Goal: Task Accomplishment & Management: Manage account settings

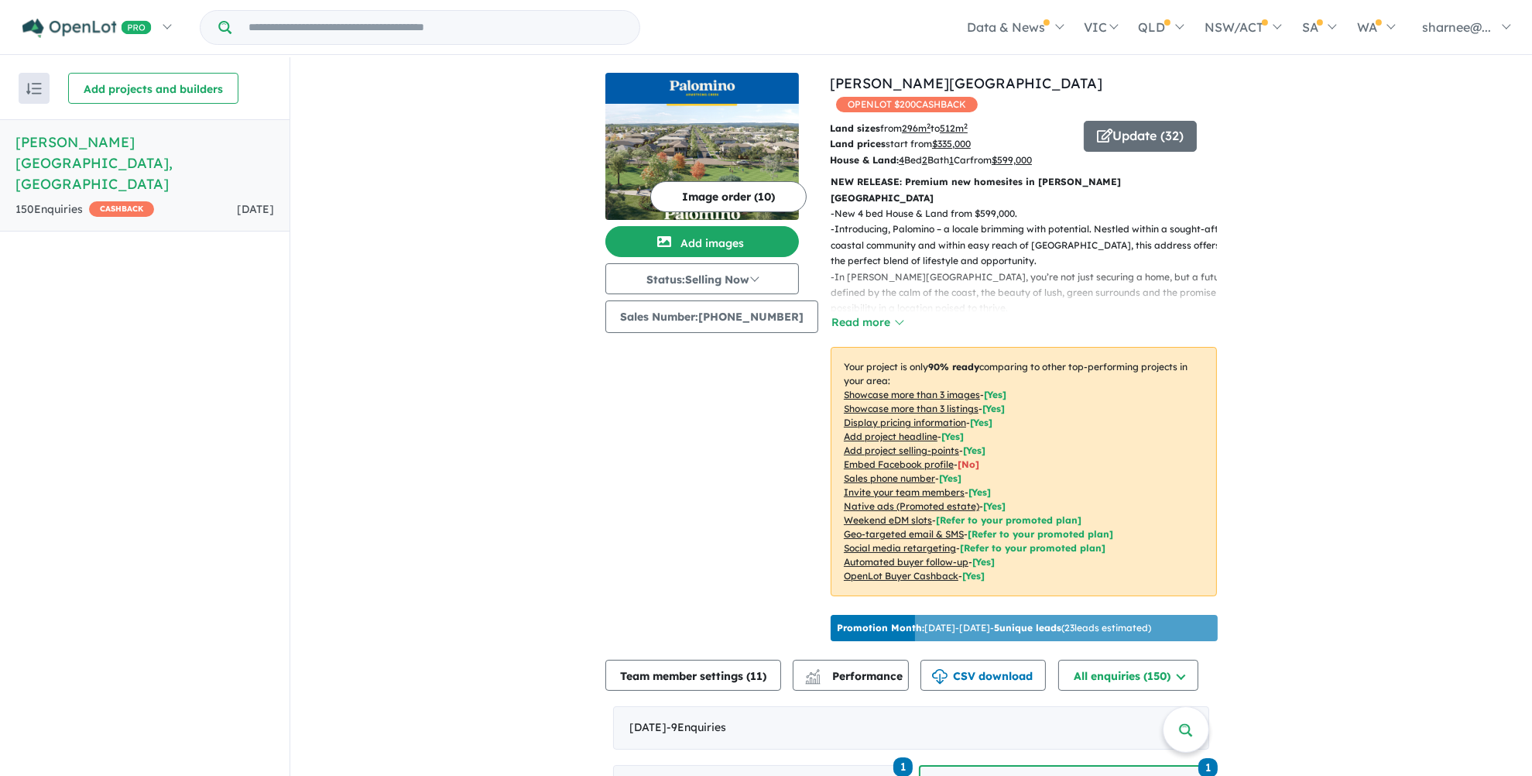
click at [139, 155] on link "Palomino - Armstrong Creek , VIC 150 Enquir ies ( 0 unread) CASHBACK 1 day ago" at bounding box center [145, 175] width 290 height 112
click at [139, 201] on span "CASHBACK" at bounding box center [121, 208] width 65 height 15
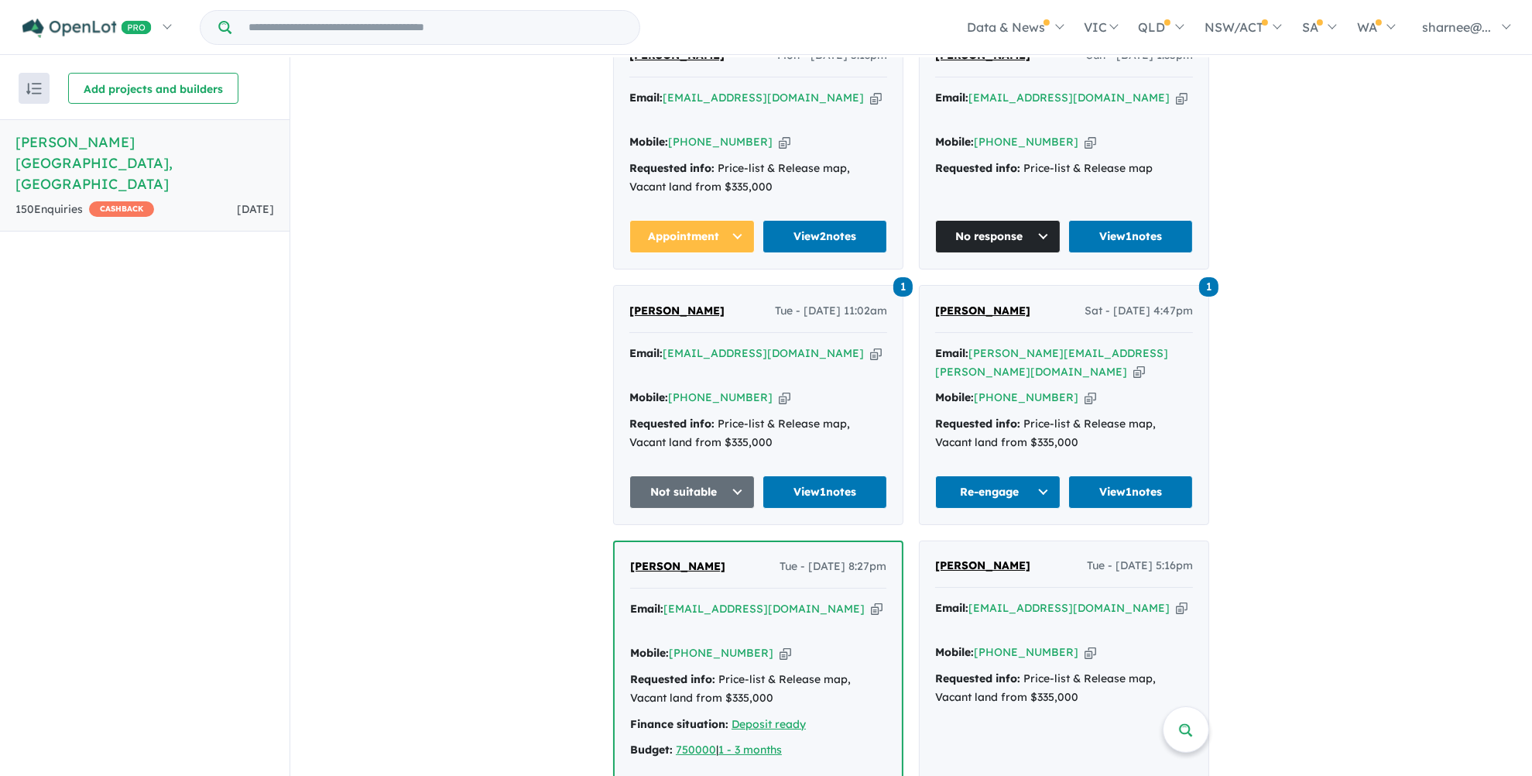
scroll to position [813, 0]
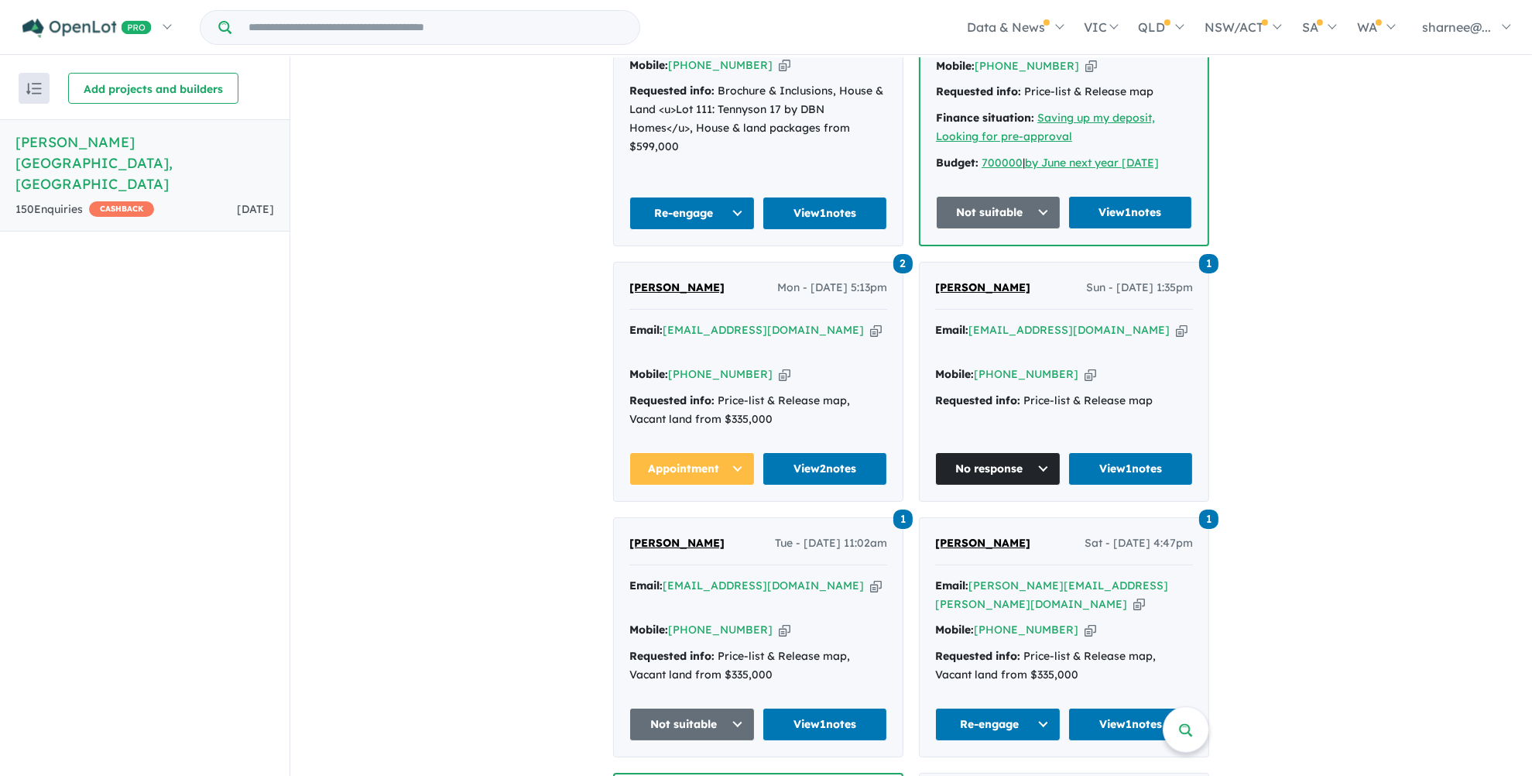
click at [668, 280] on span "[PERSON_NAME]" at bounding box center [676, 287] width 95 height 14
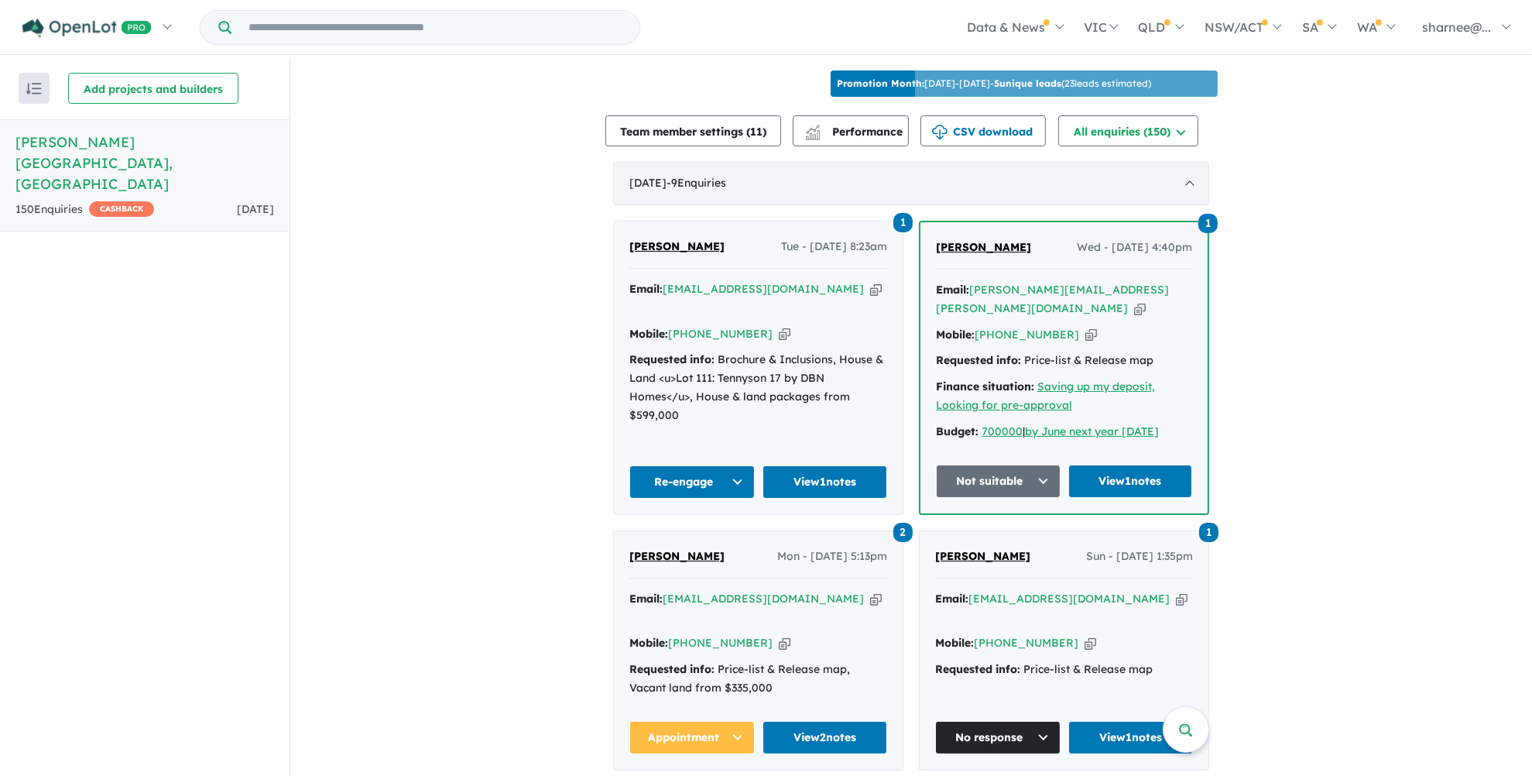
scroll to position [581, 0]
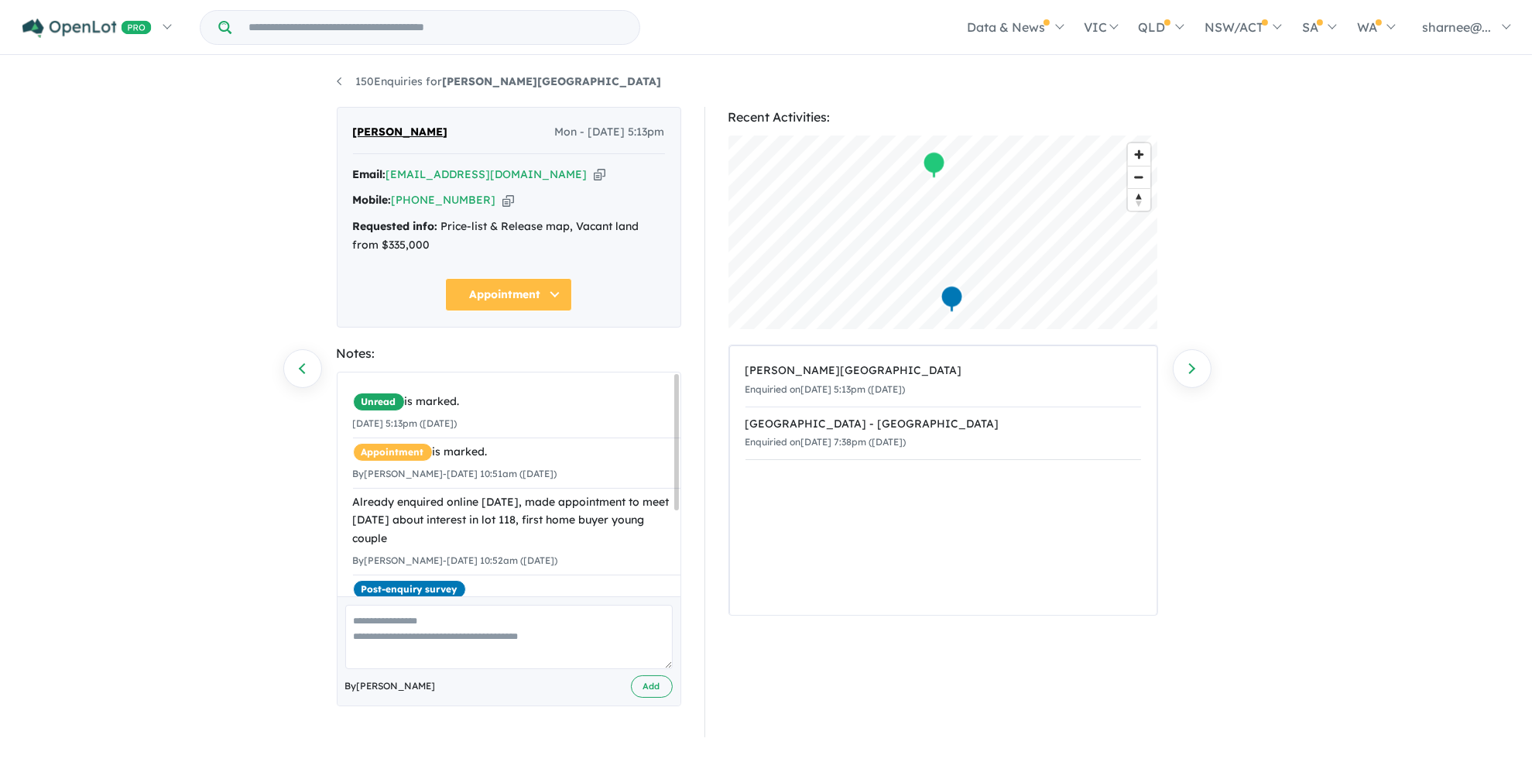
click at [550, 296] on button "Appointment" at bounding box center [508, 294] width 127 height 33
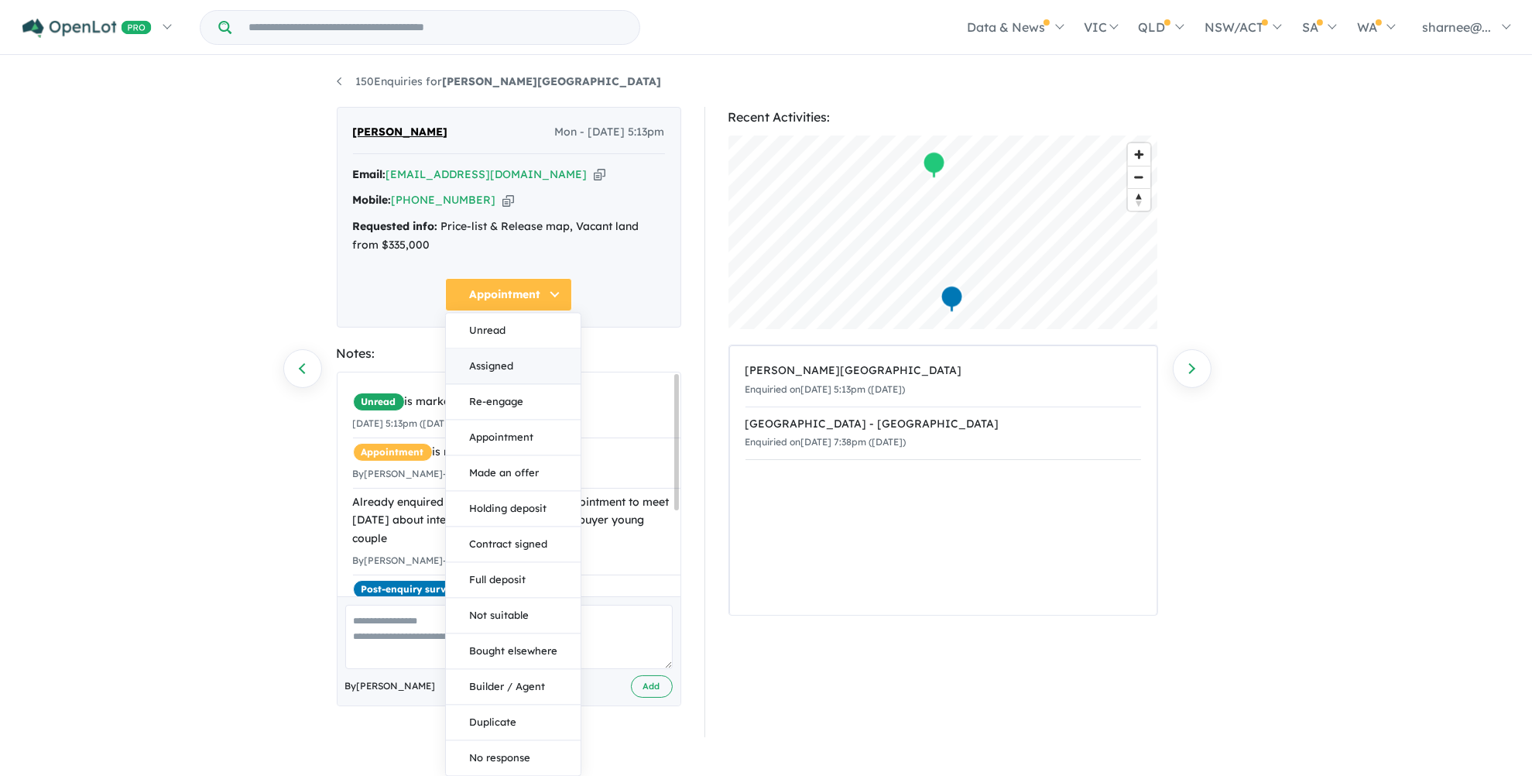
click at [476, 369] on button "Assigned" at bounding box center [513, 366] width 135 height 36
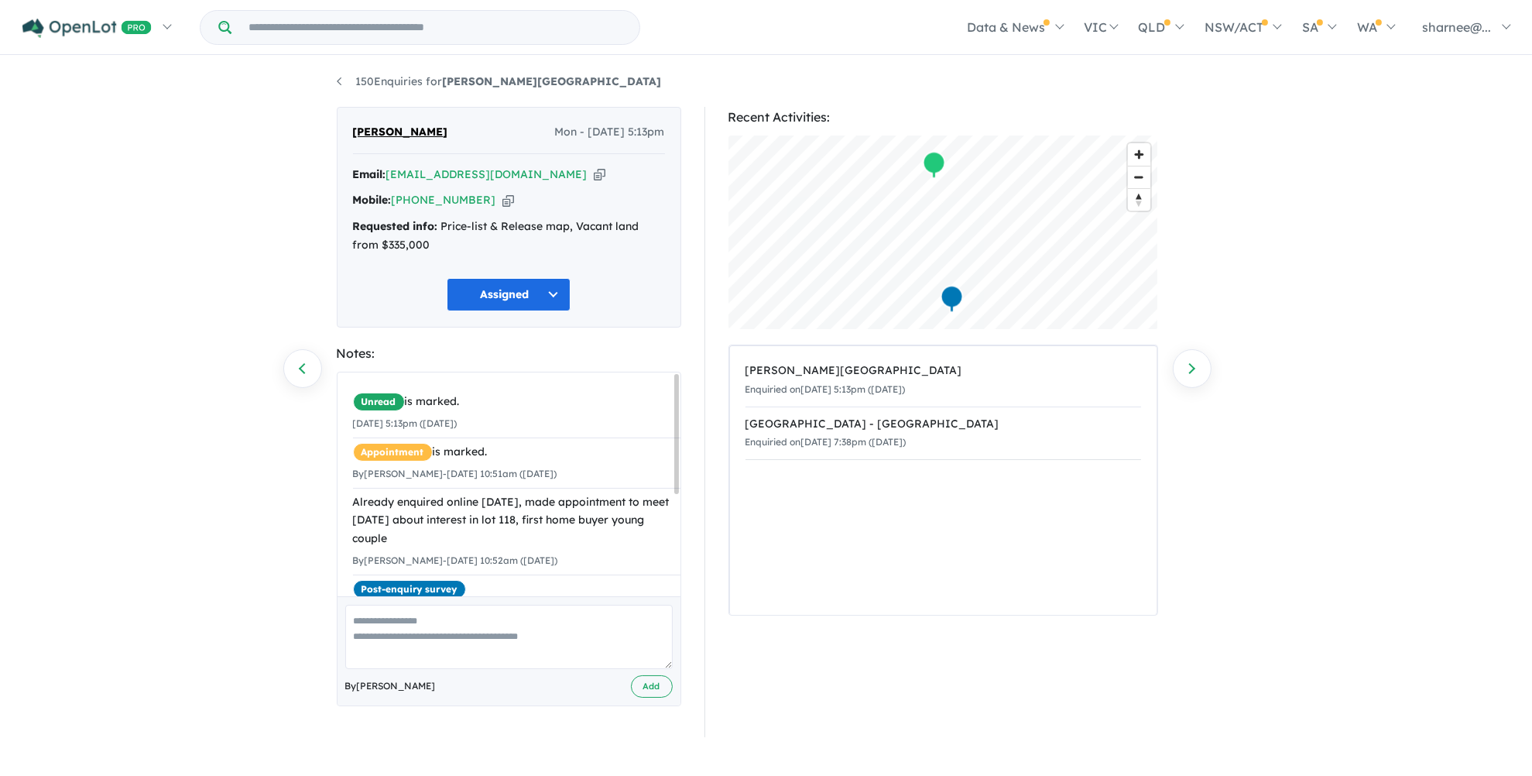
click at [486, 523] on div "Already enquired online on Saturday, made appointment to meet on Sunday about i…" at bounding box center [517, 520] width 329 height 55
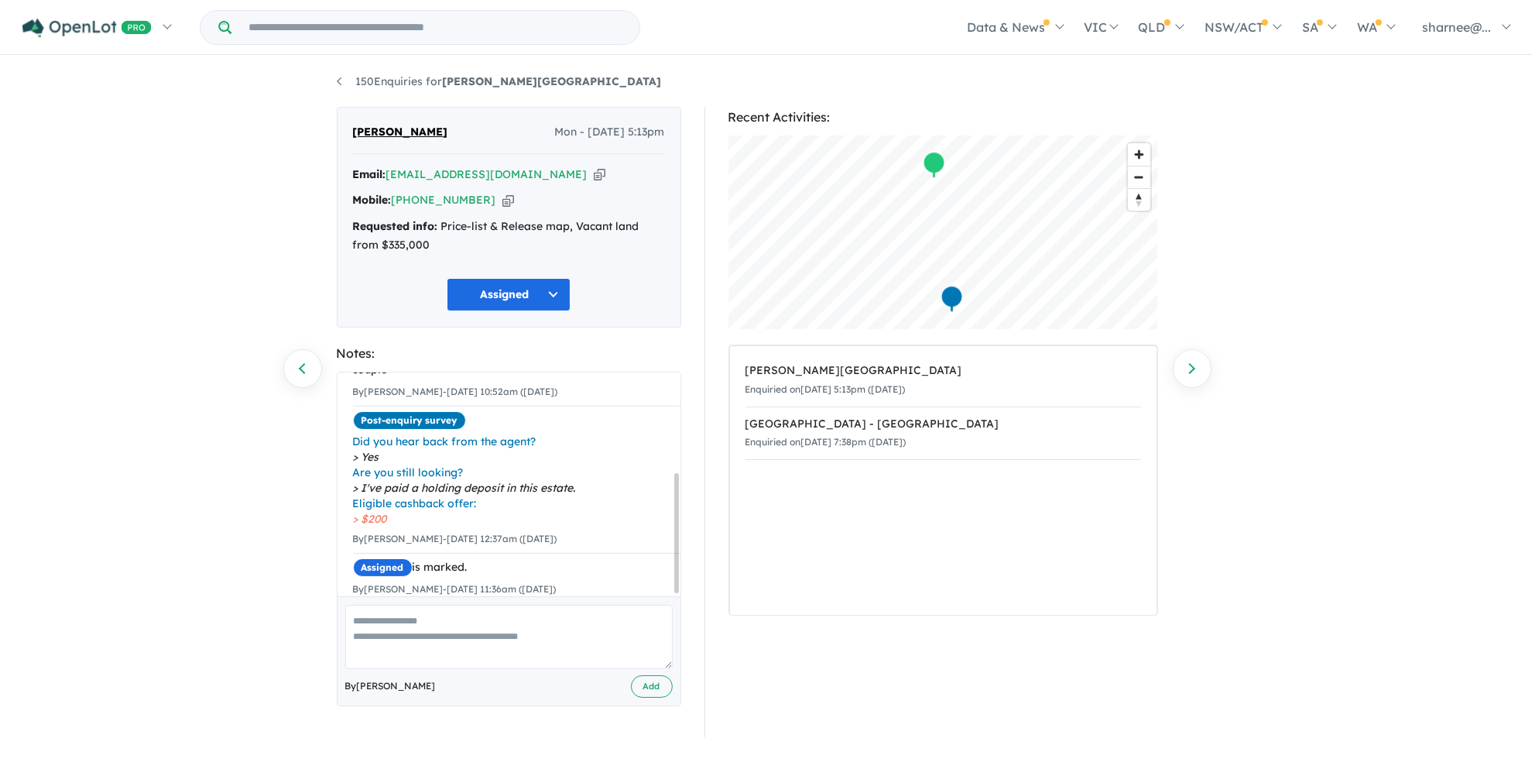
scroll to position [189, 0]
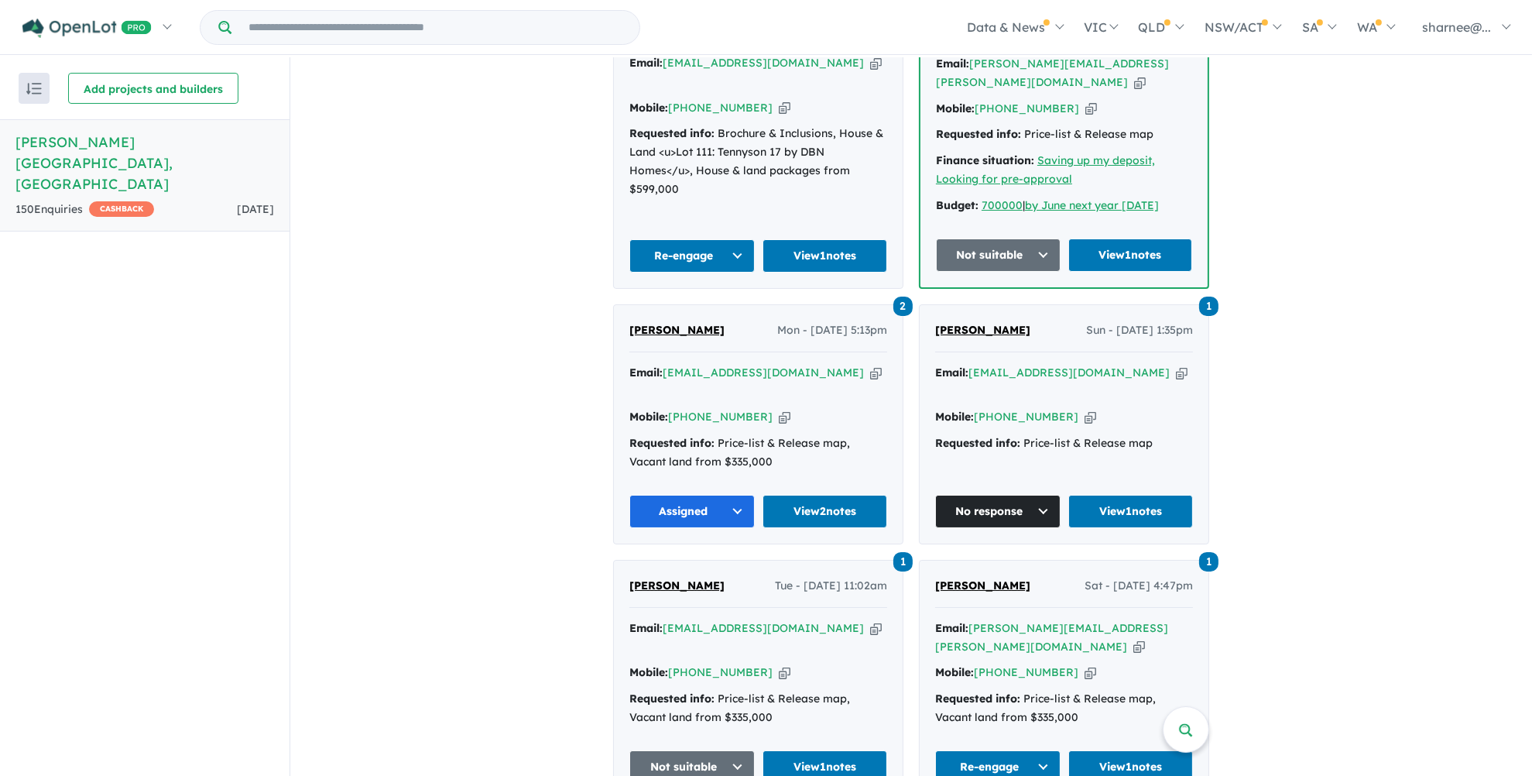
scroll to position [813, 0]
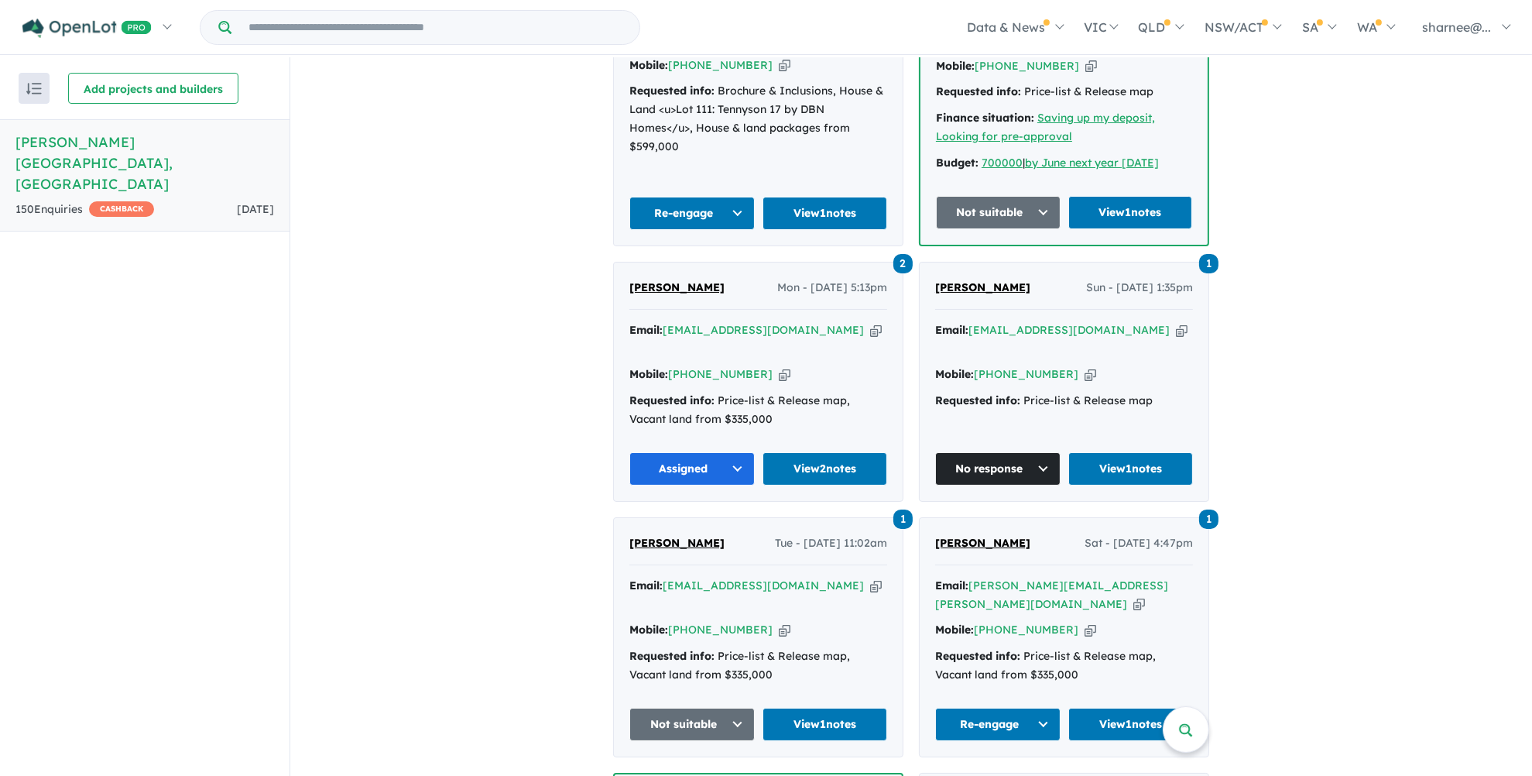
click at [732, 452] on button "Assigned" at bounding box center [691, 468] width 125 height 33
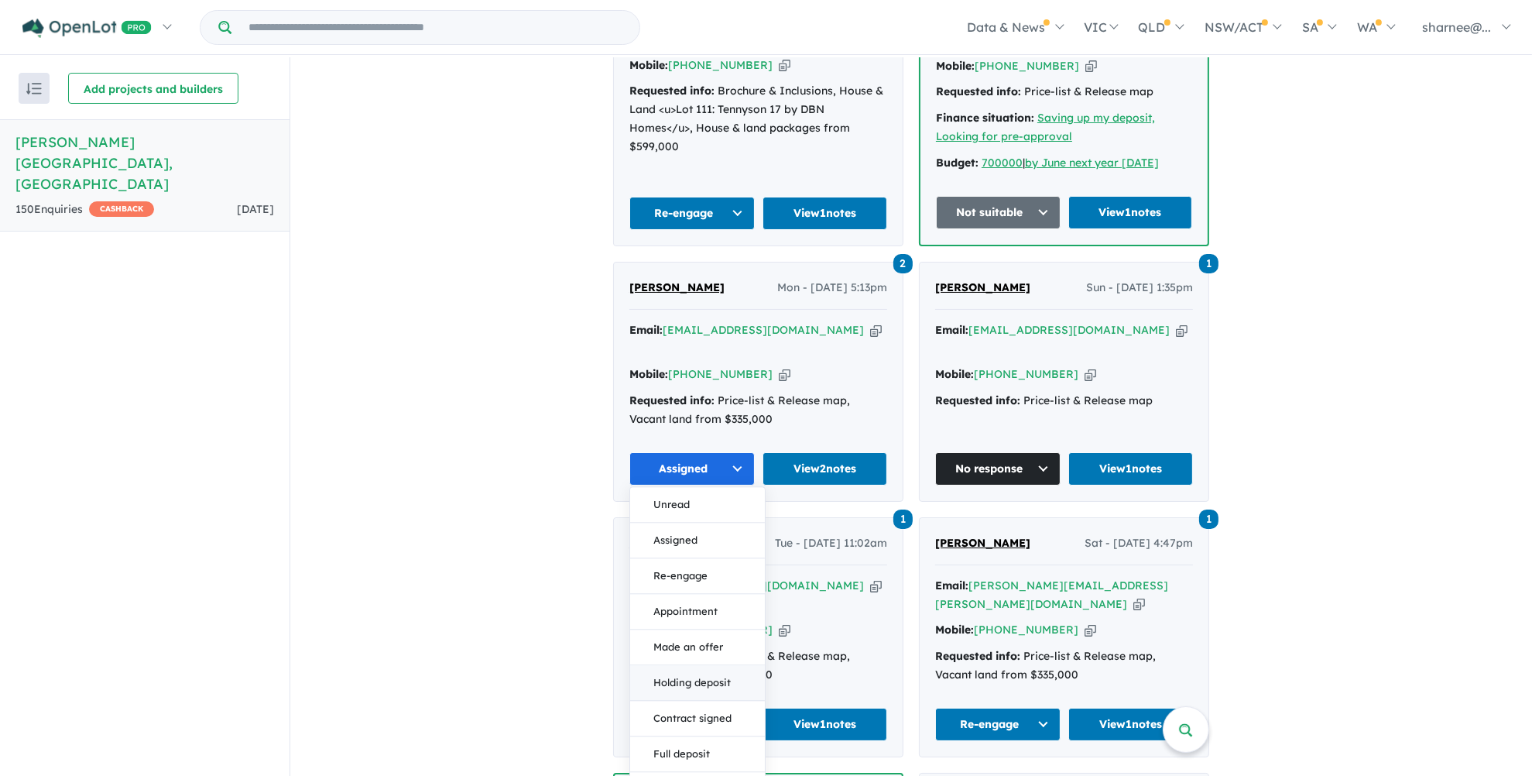
click at [715, 665] on button "Holding deposit" at bounding box center [697, 683] width 135 height 36
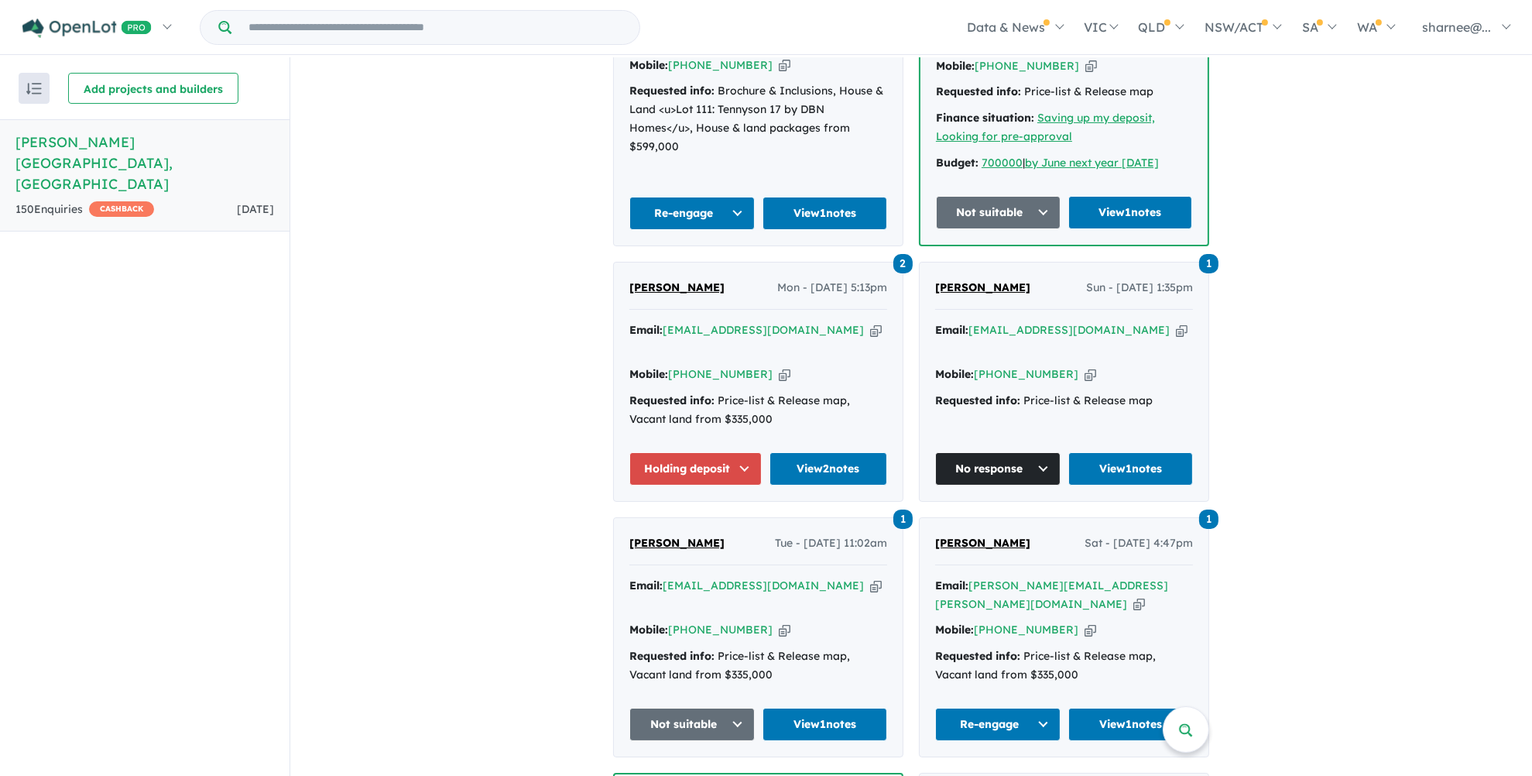
click at [742, 452] on button "Holding deposit" at bounding box center [695, 468] width 132 height 33
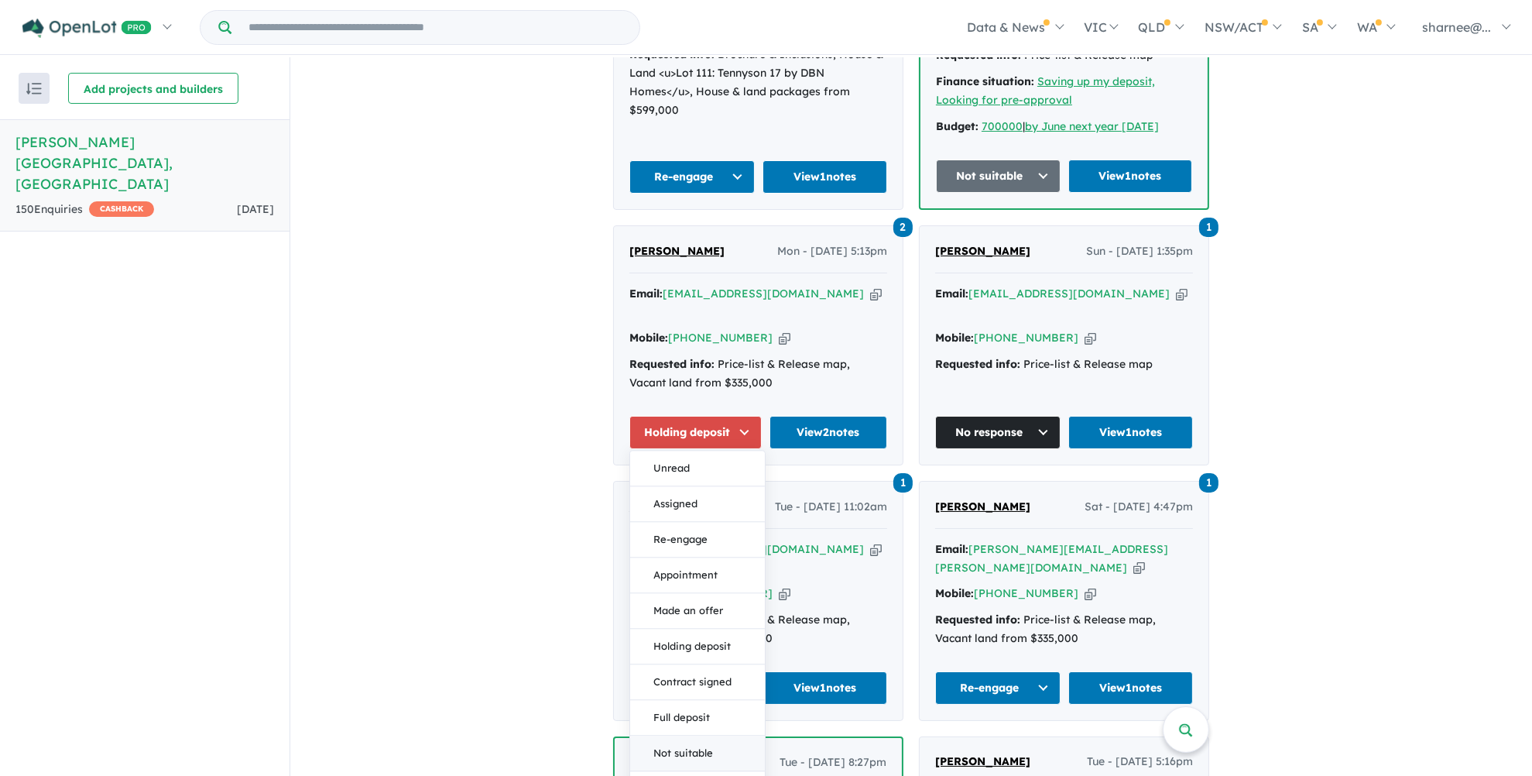
scroll to position [1045, 0]
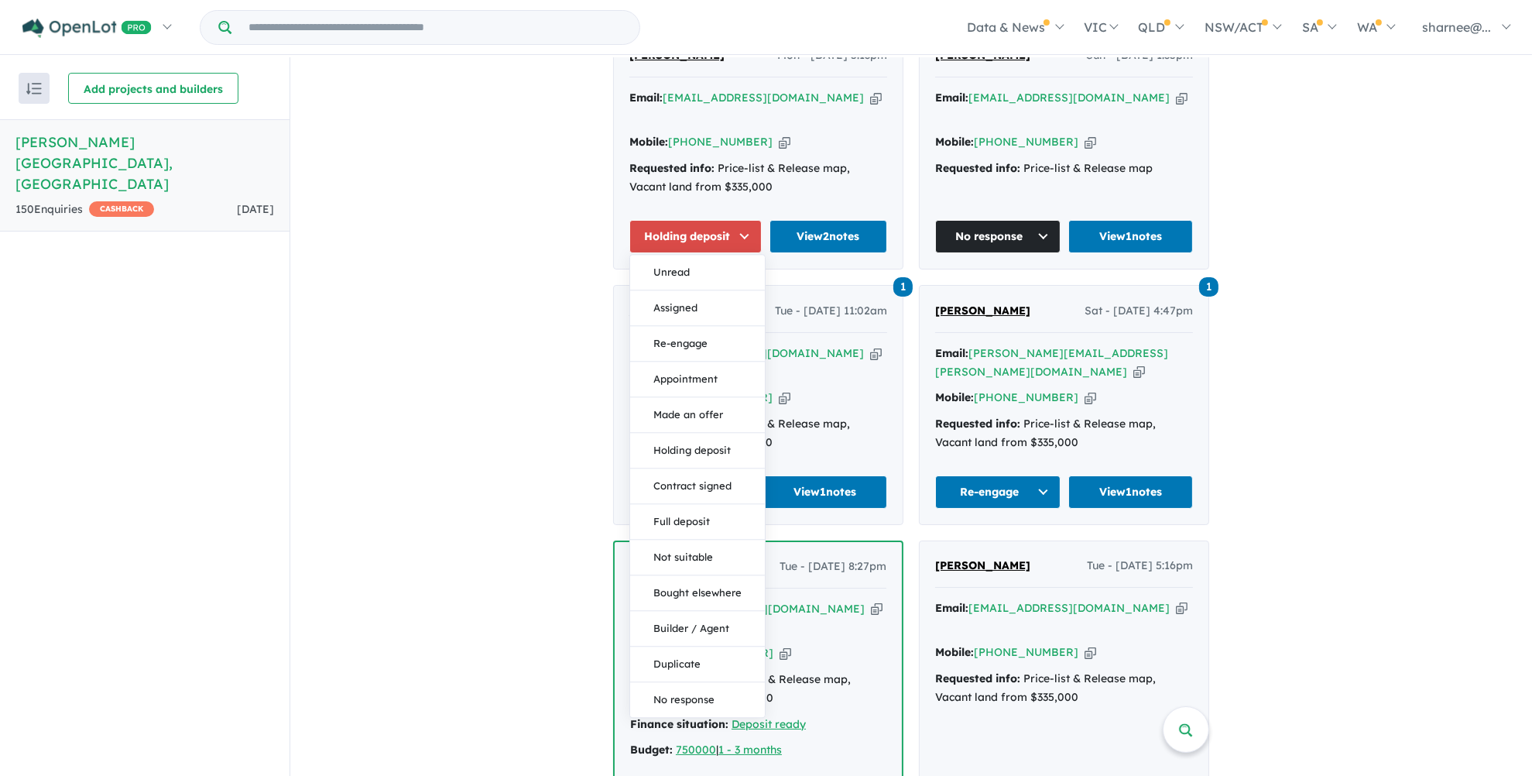
click at [1448, 173] on div "View all projects in your account Palomino - Armstrong Creek OPENLOT $ 200 CASH…" at bounding box center [911, 575] width 1242 height 3126
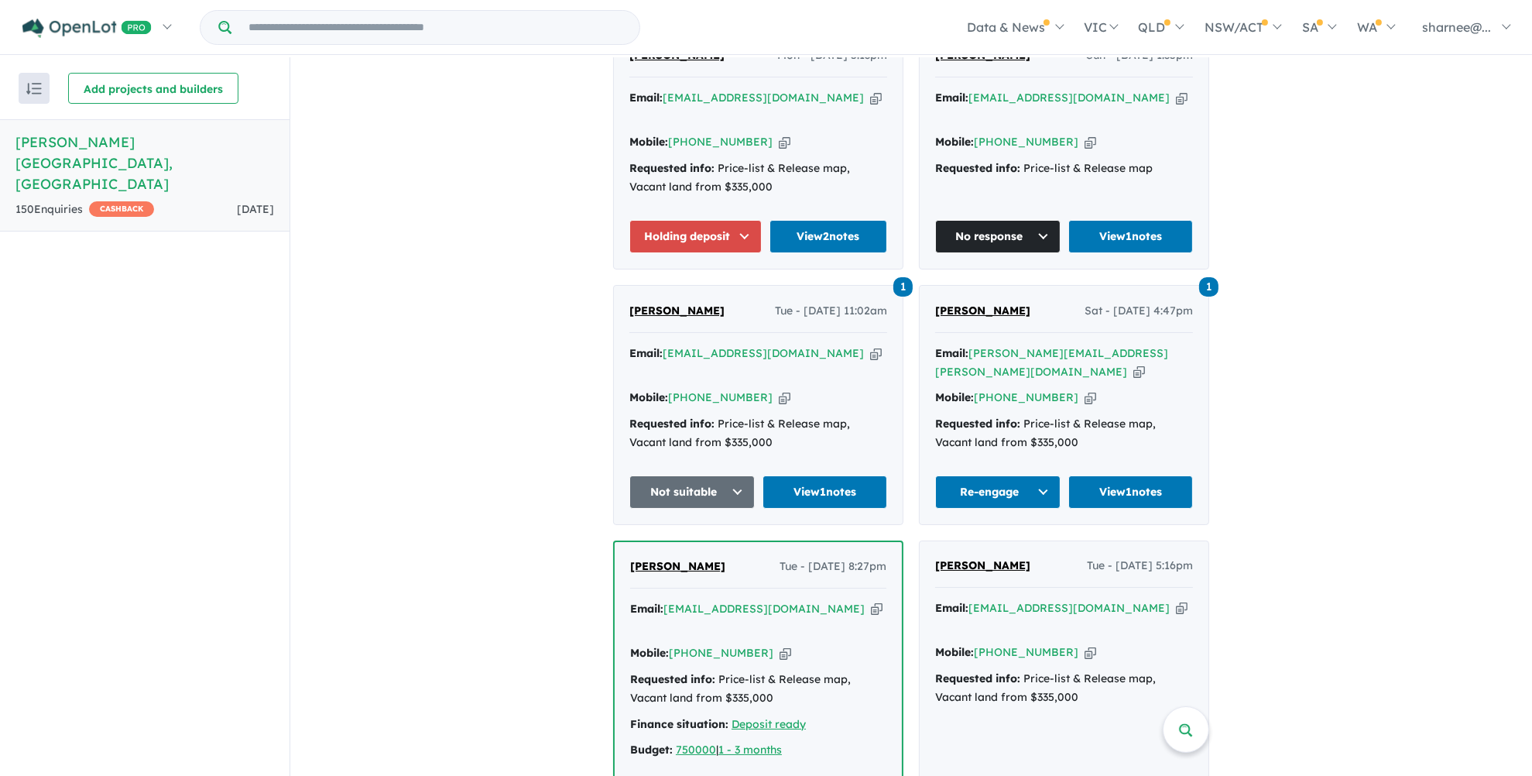
scroll to position [929, 0]
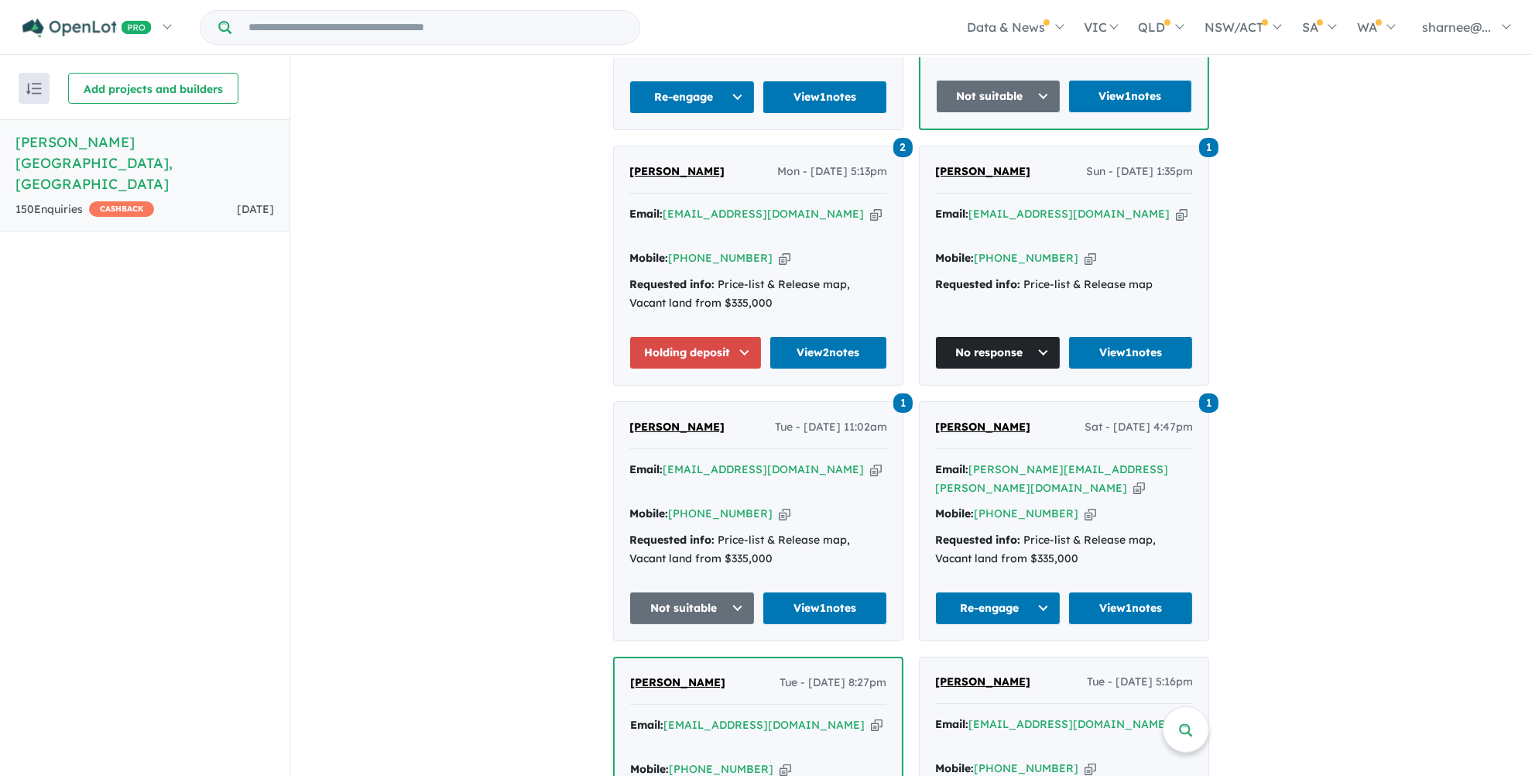
click at [724, 336] on button "Holding deposit" at bounding box center [695, 352] width 132 height 33
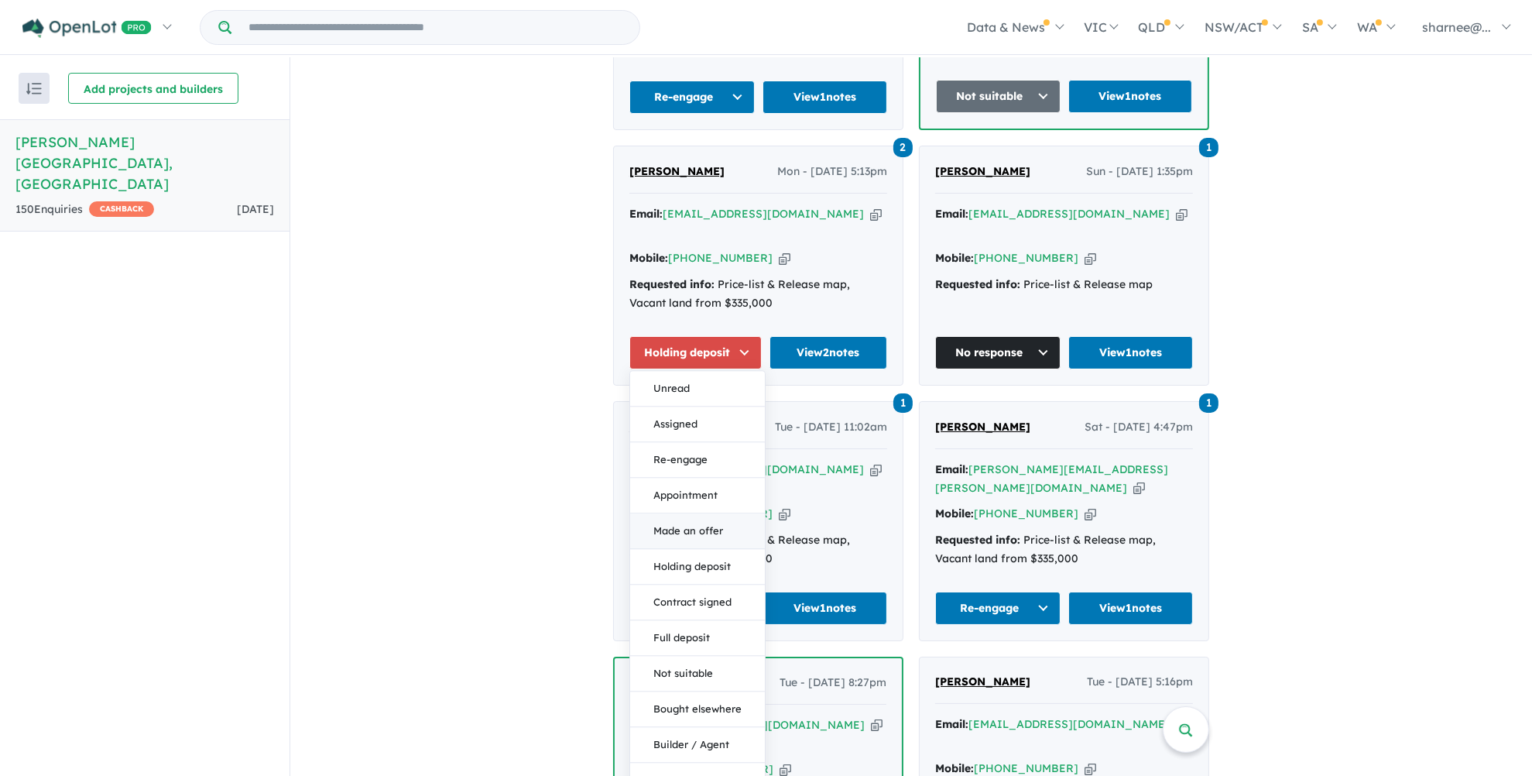
click at [688, 513] on button "Made an offer" at bounding box center [697, 531] width 135 height 36
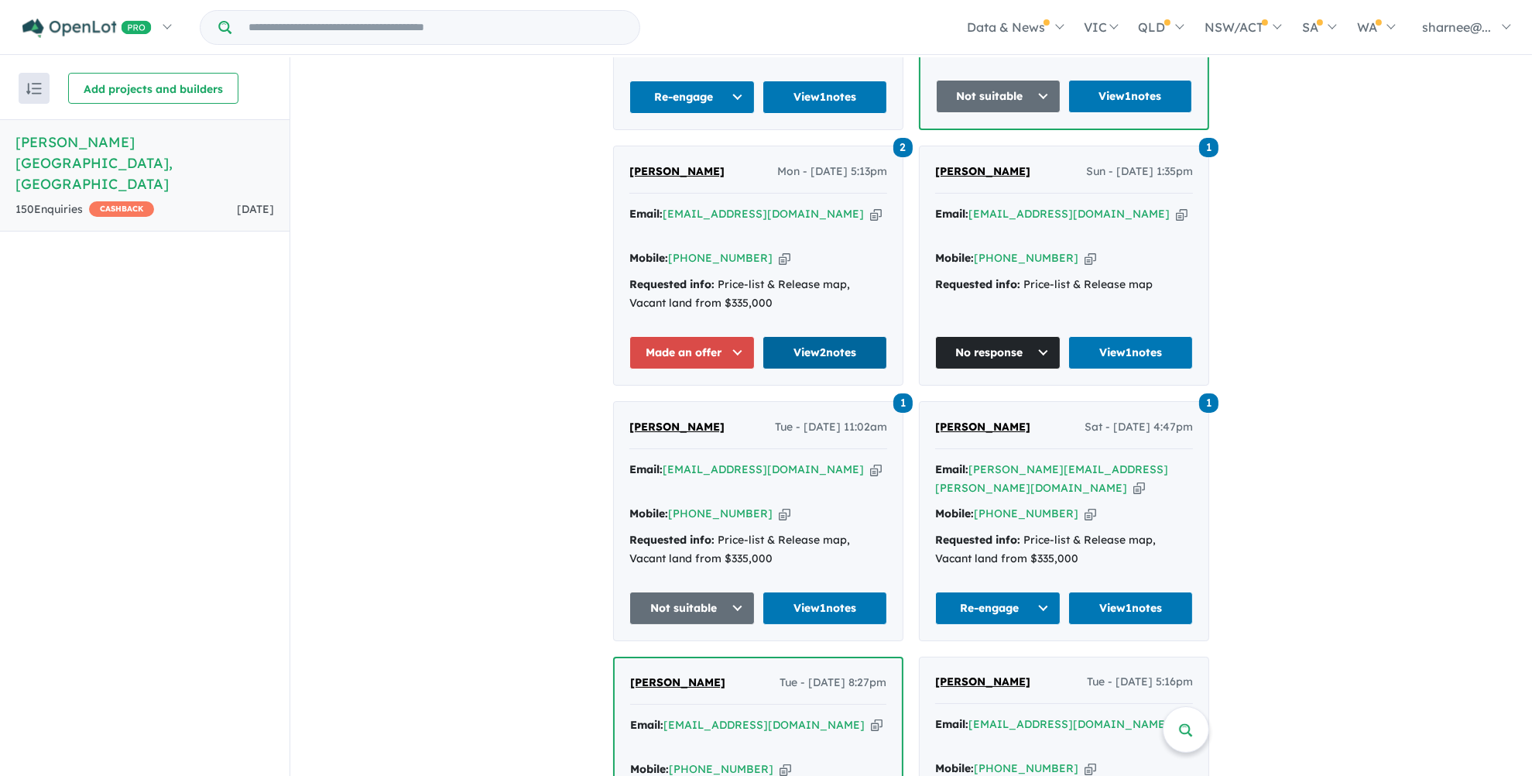
click at [796, 336] on link "View 2 notes" at bounding box center [825, 352] width 125 height 33
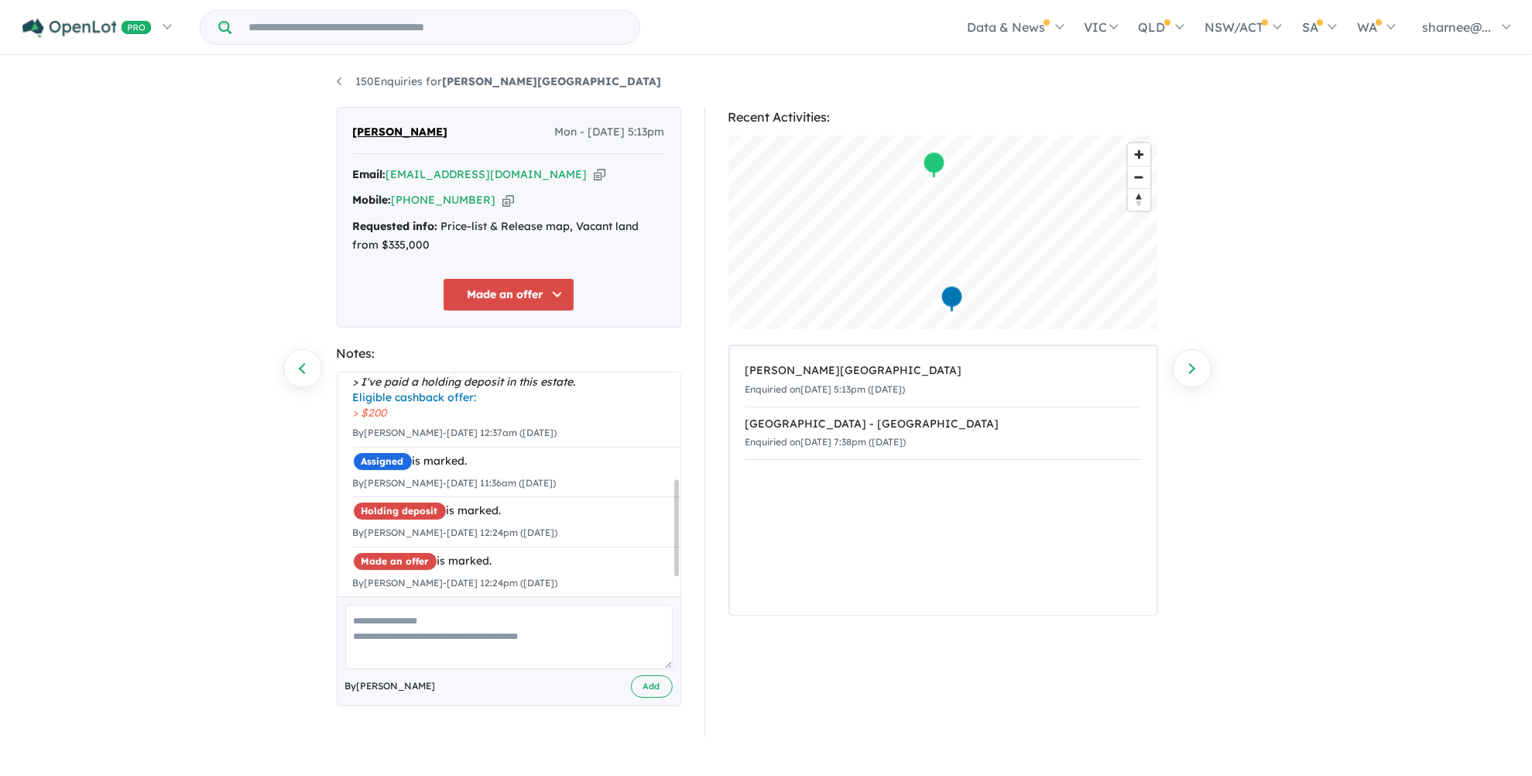
scroll to position [288, 0]
click at [646, 502] on div "Holding deposit is marked." at bounding box center [517, 511] width 329 height 19
click at [666, 497] on span "×" at bounding box center [670, 511] width 9 height 29
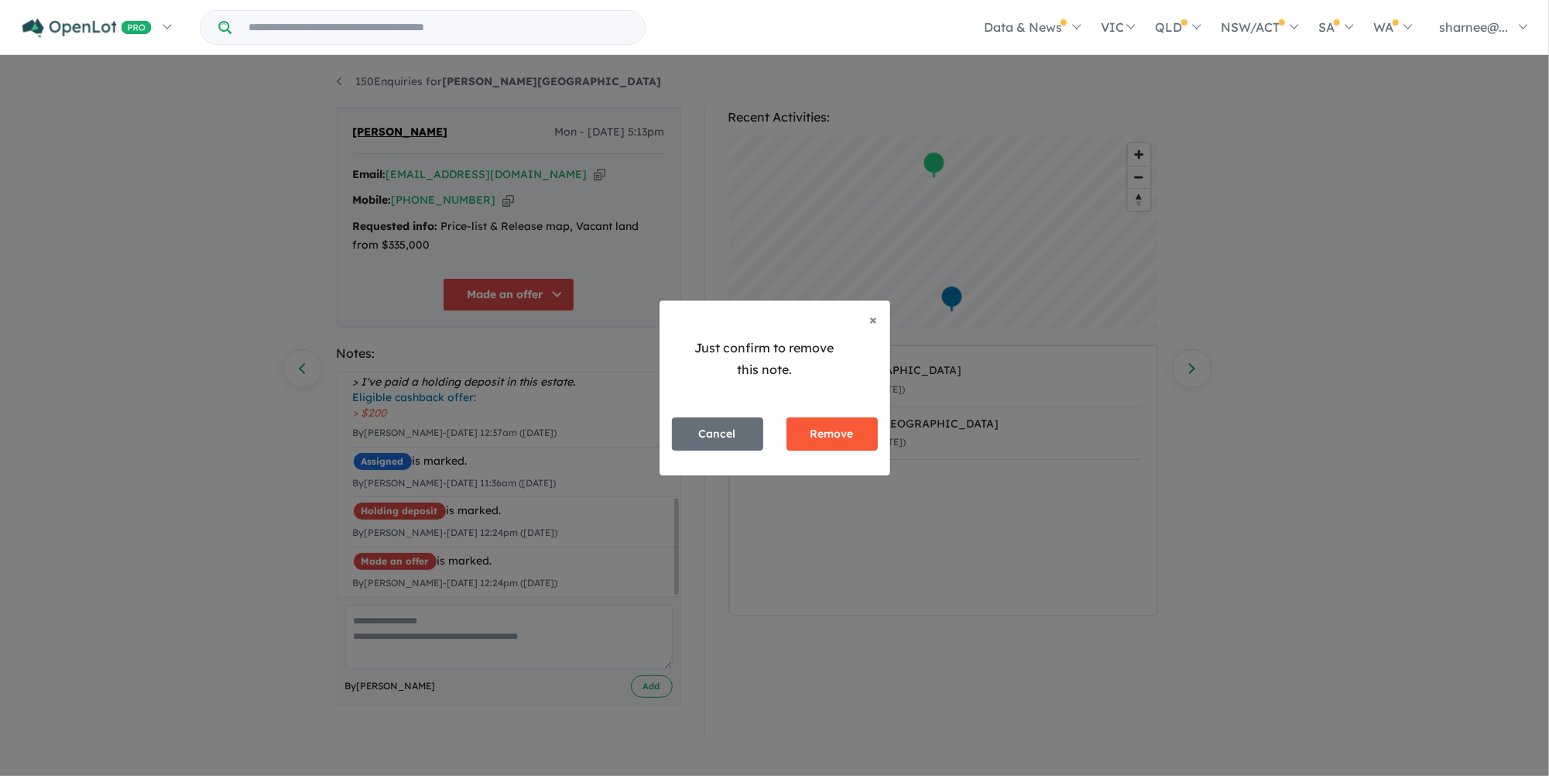
click at [836, 435] on button "Remove" at bounding box center [832, 433] width 91 height 33
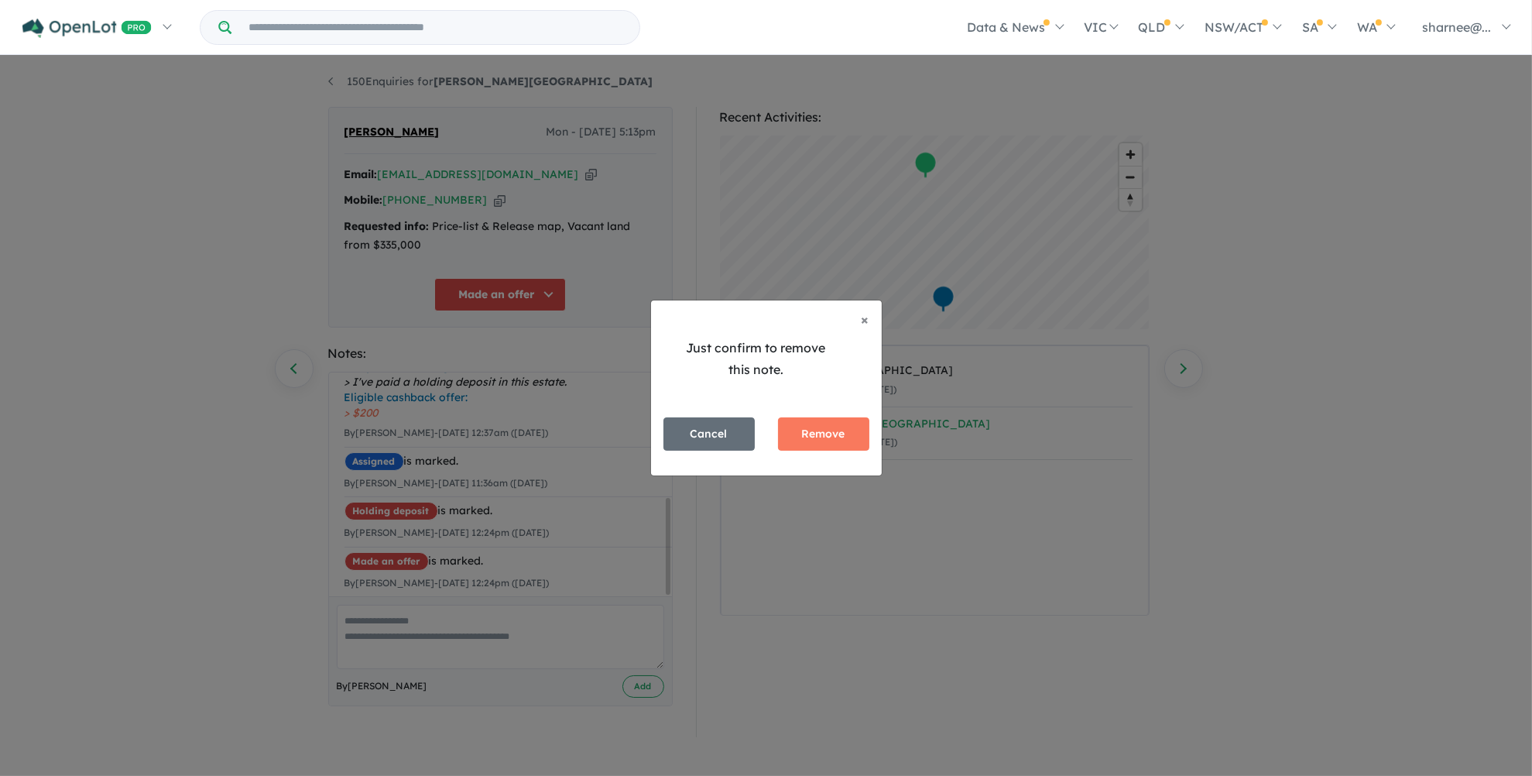
scroll to position [238, 0]
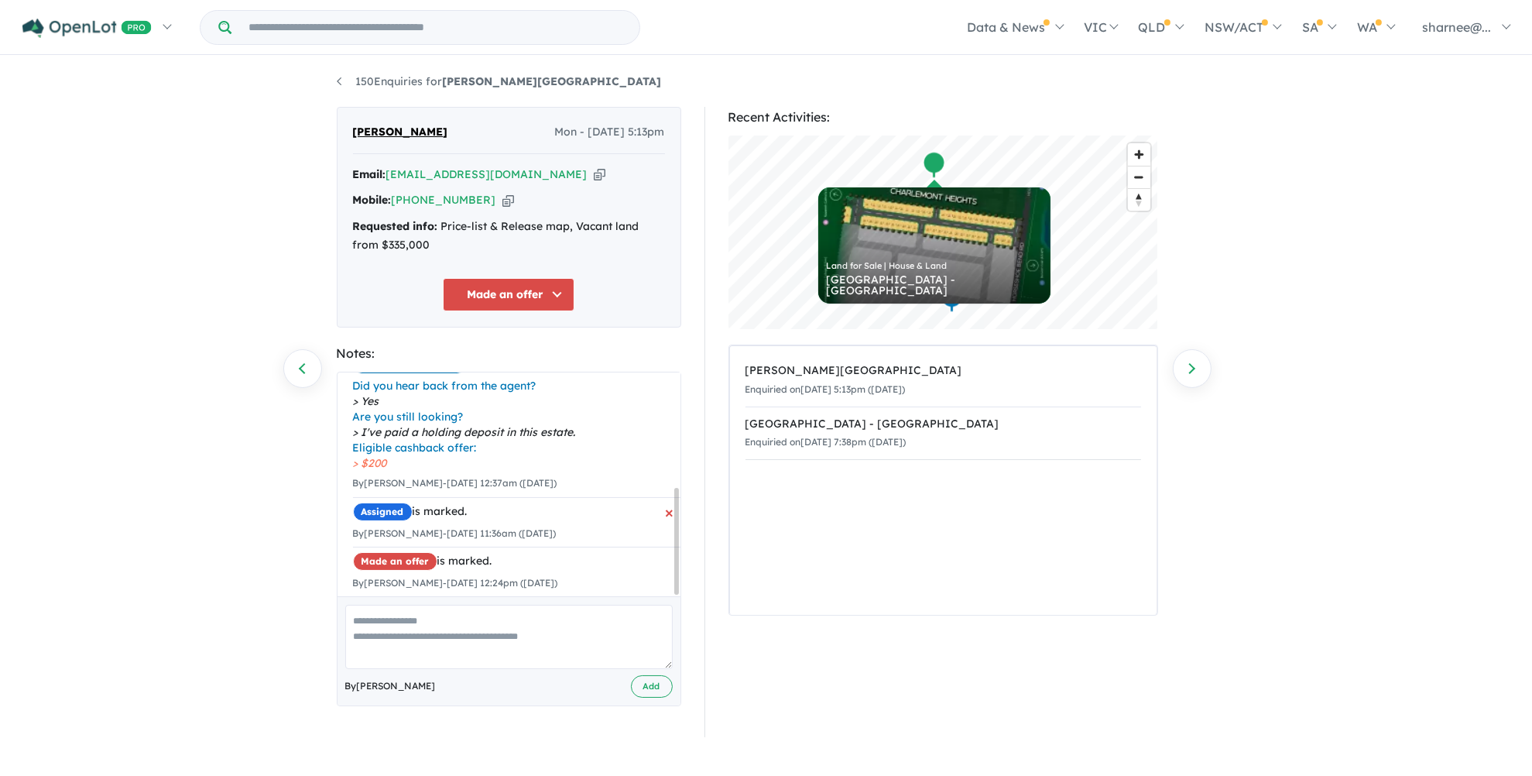
click at [666, 498] on span "×" at bounding box center [670, 512] width 9 height 29
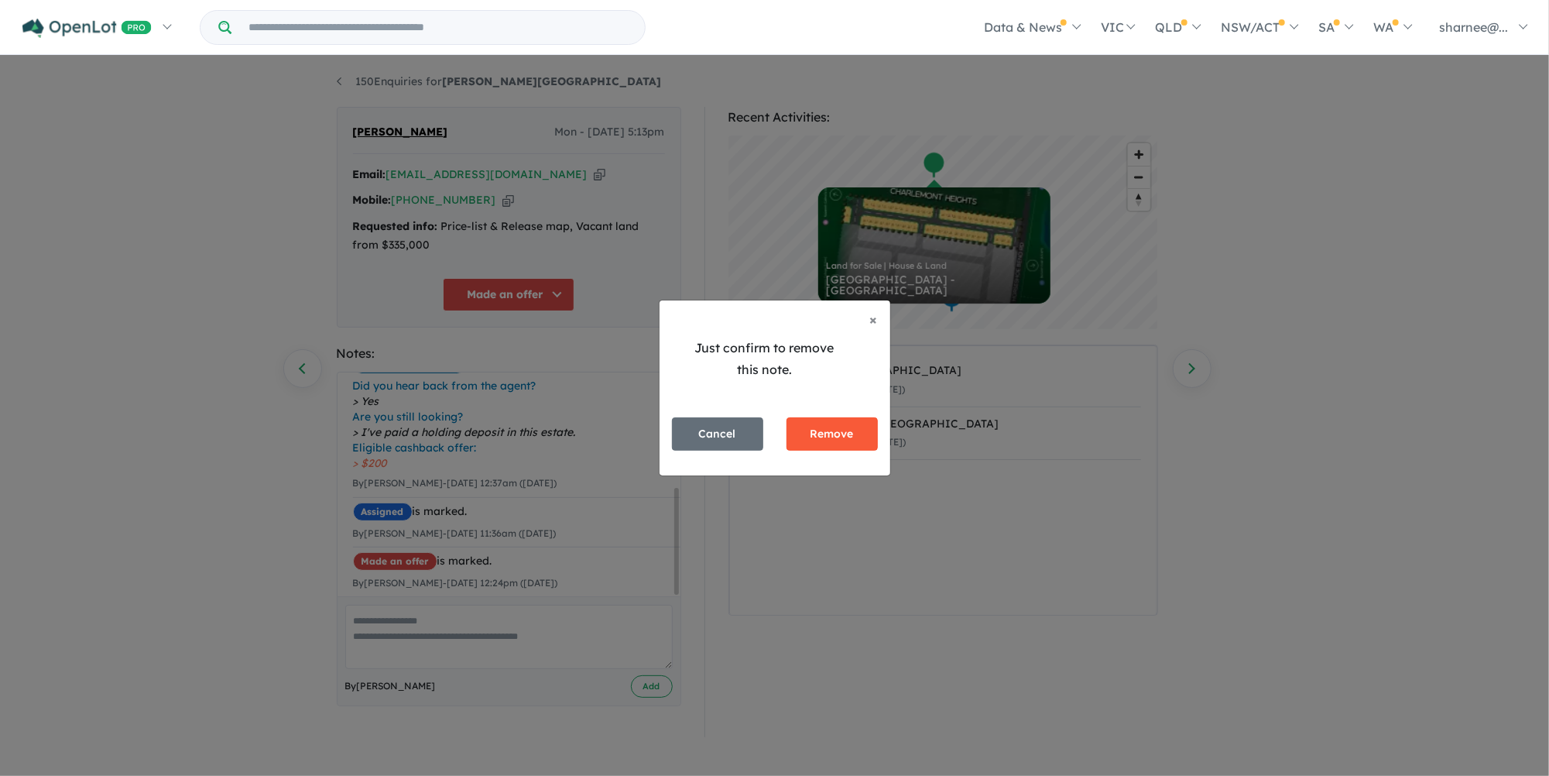
click at [846, 427] on button "Remove" at bounding box center [832, 433] width 91 height 33
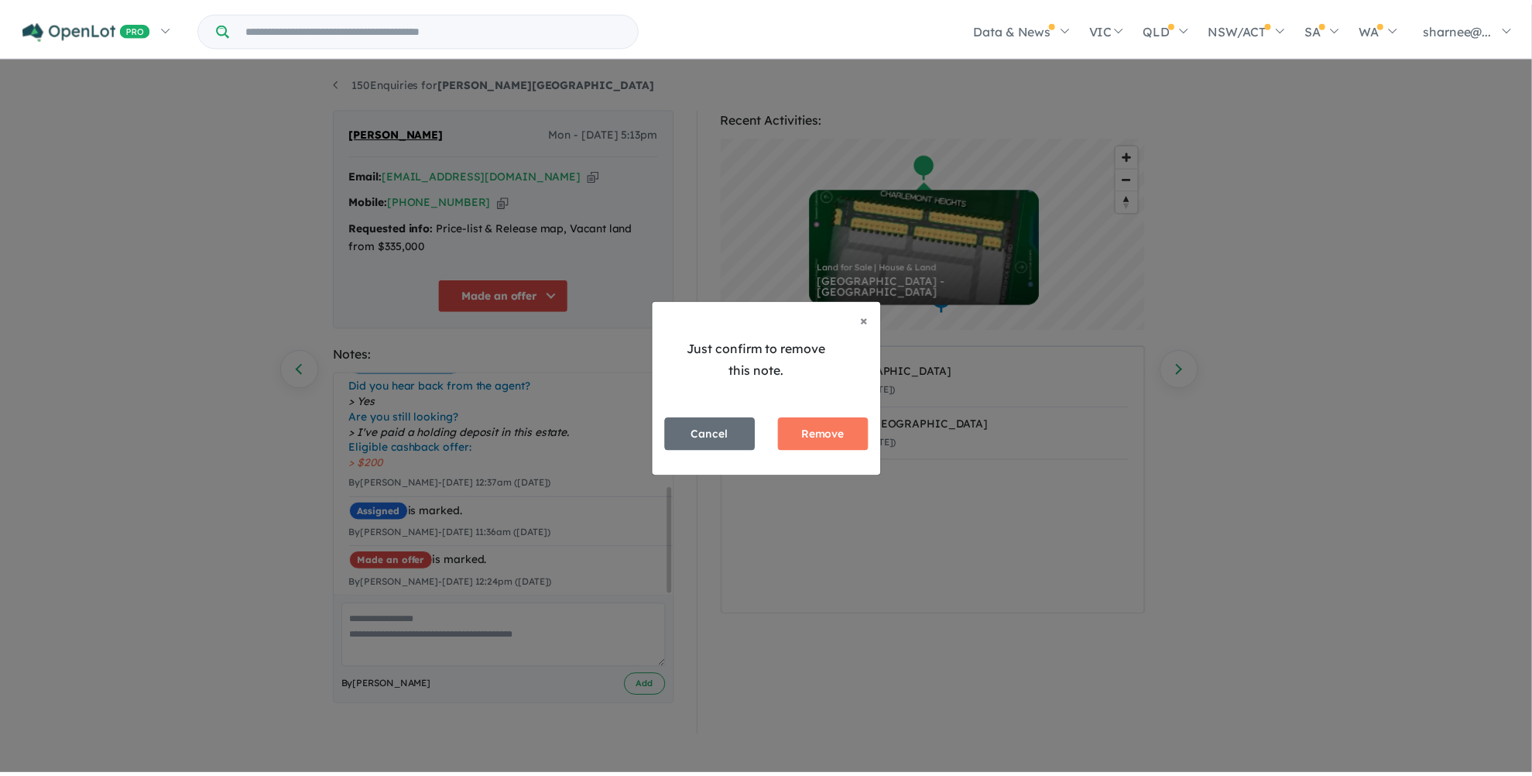
scroll to position [189, 0]
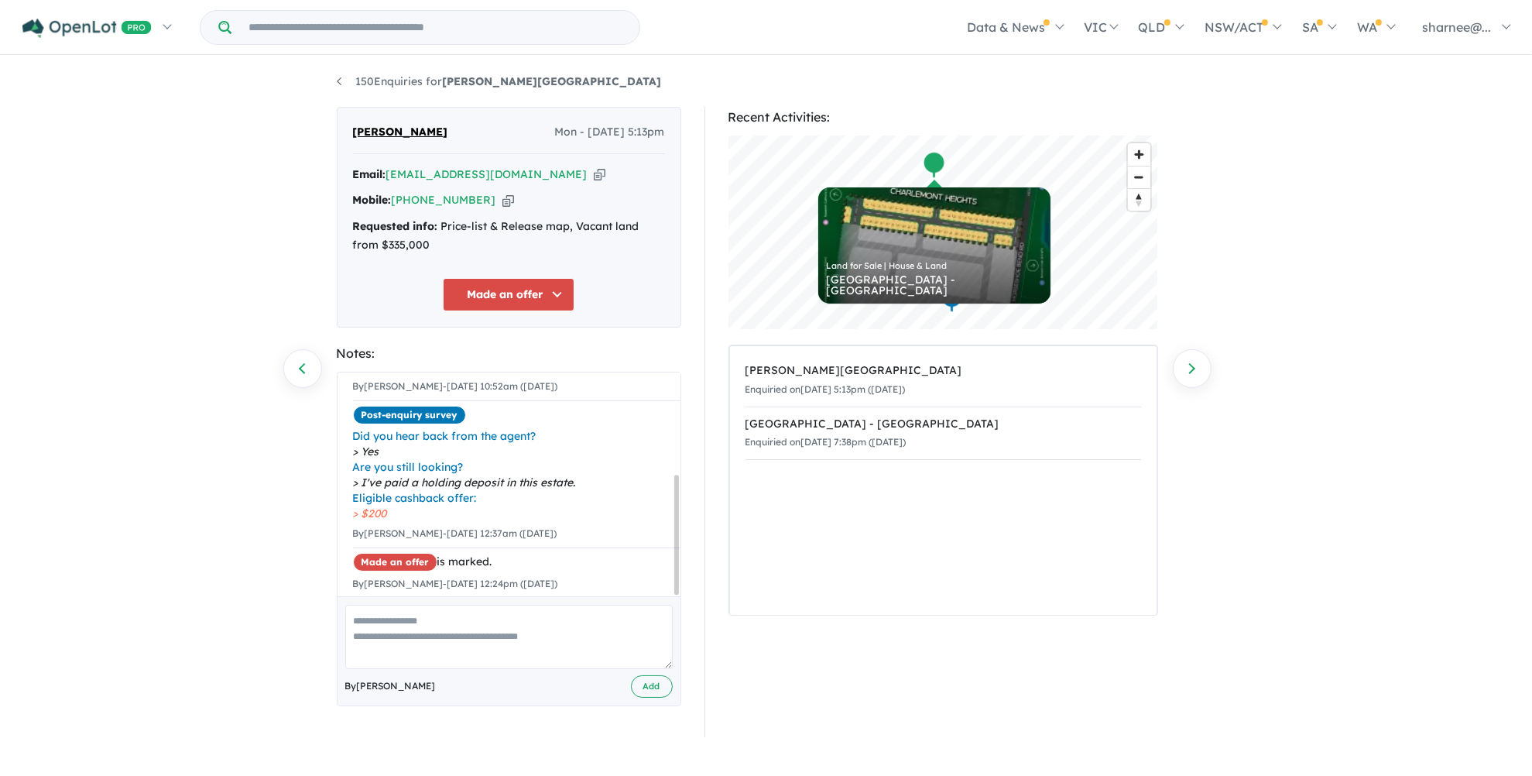
click at [427, 610] on textarea at bounding box center [509, 637] width 328 height 64
click at [355, 620] on textarea "**********" at bounding box center [509, 637] width 328 height 64
click at [385, 616] on textarea "**********" at bounding box center [509, 637] width 328 height 64
click at [454, 620] on textarea "**********" at bounding box center [509, 637] width 328 height 64
click at [600, 619] on textarea "**********" at bounding box center [509, 637] width 328 height 64
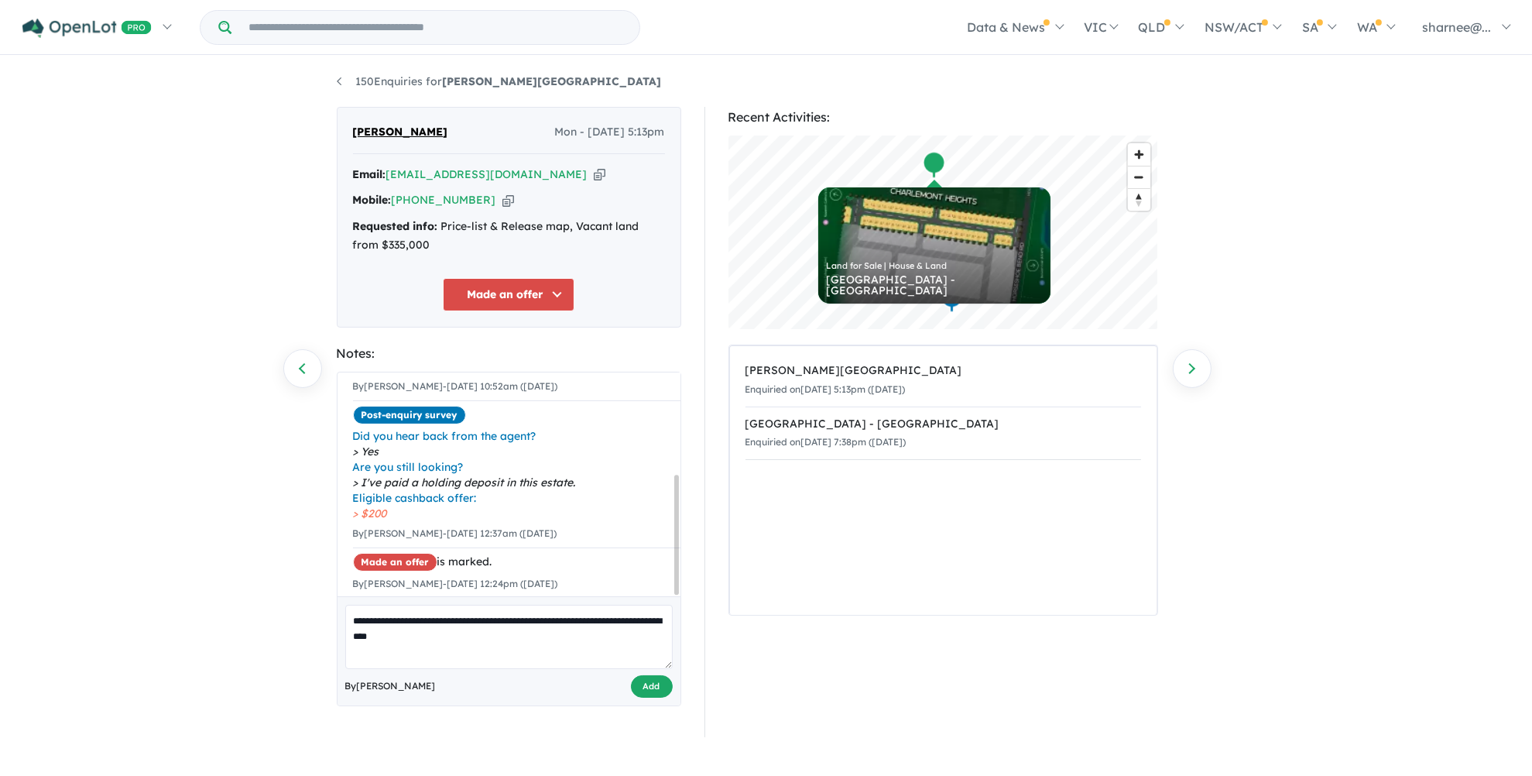
type textarea "**********"
click at [654, 691] on button "Add" at bounding box center [652, 686] width 42 height 22
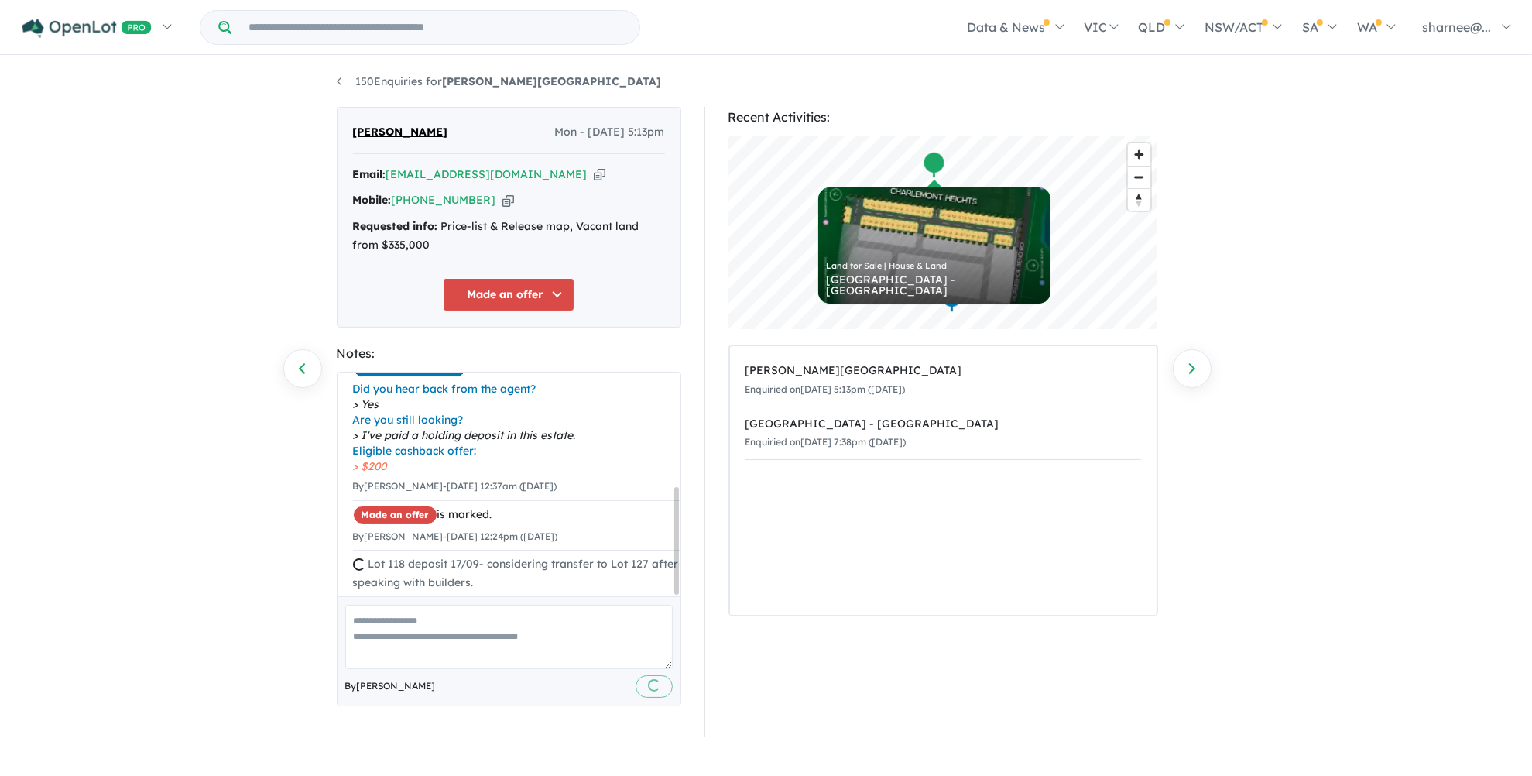
scroll to position [256, 0]
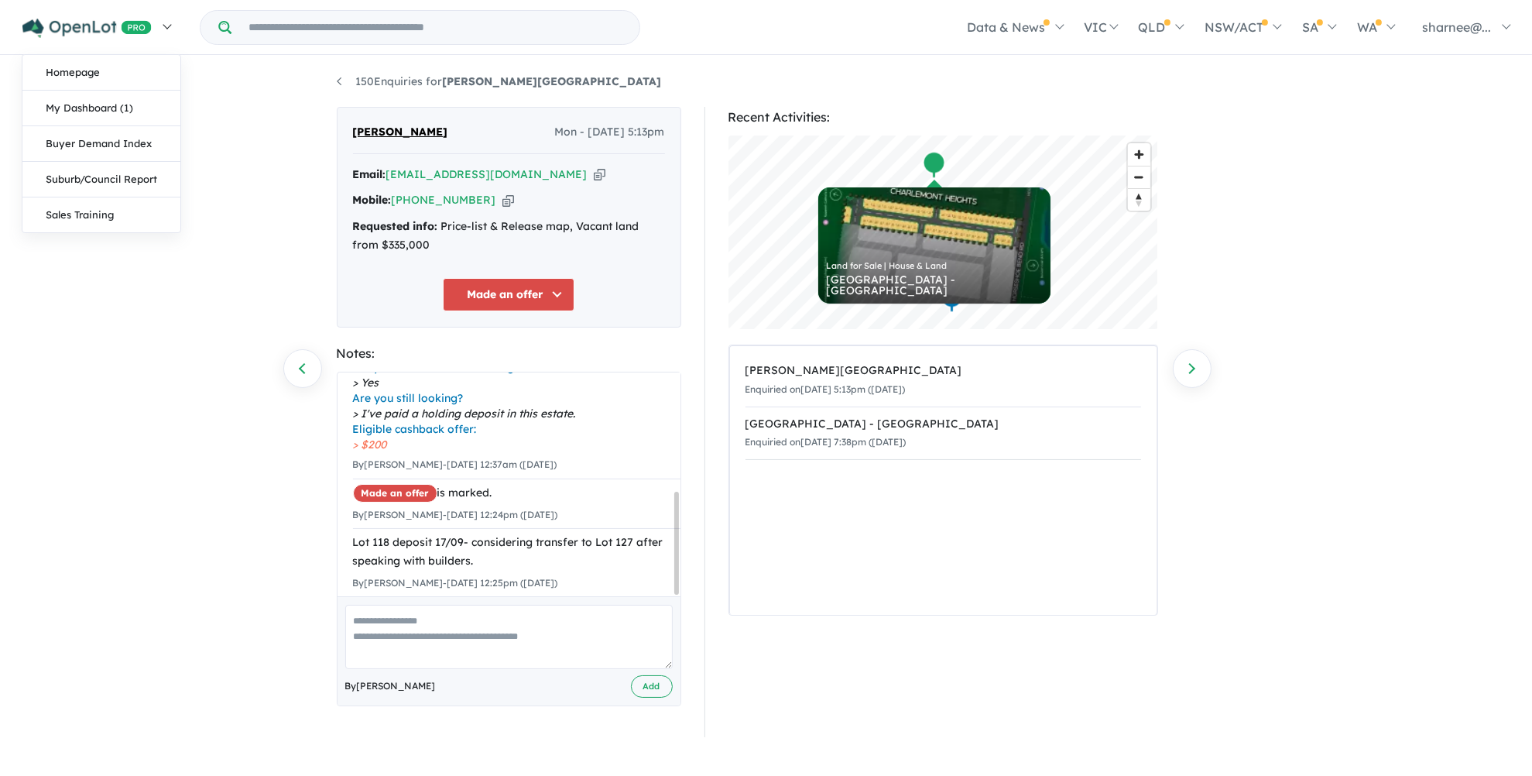
click at [84, 37] on img at bounding box center [86, 28] width 129 height 19
click at [96, 108] on link "My Dashboard (1)" at bounding box center [101, 109] width 158 height 36
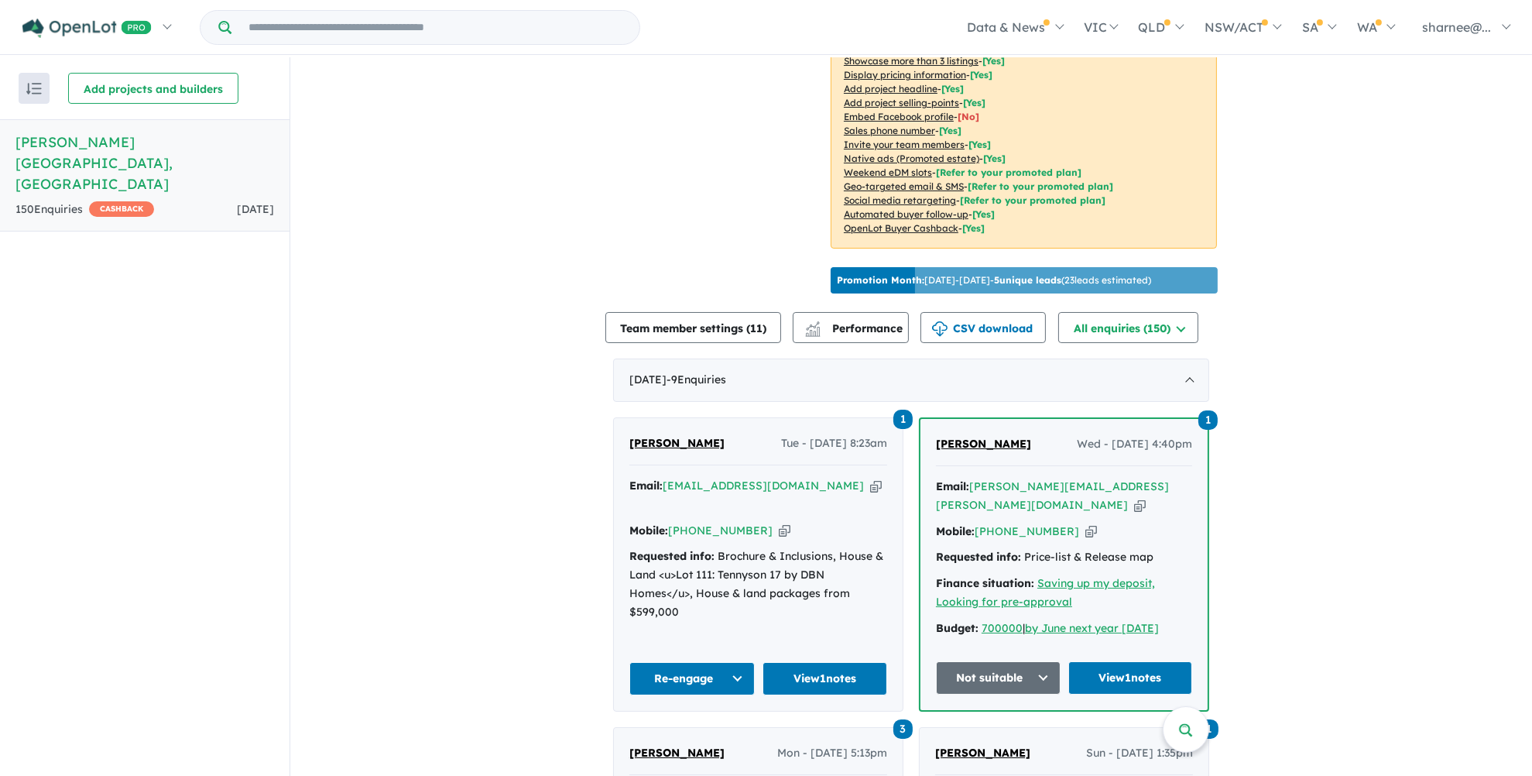
scroll to position [465, 0]
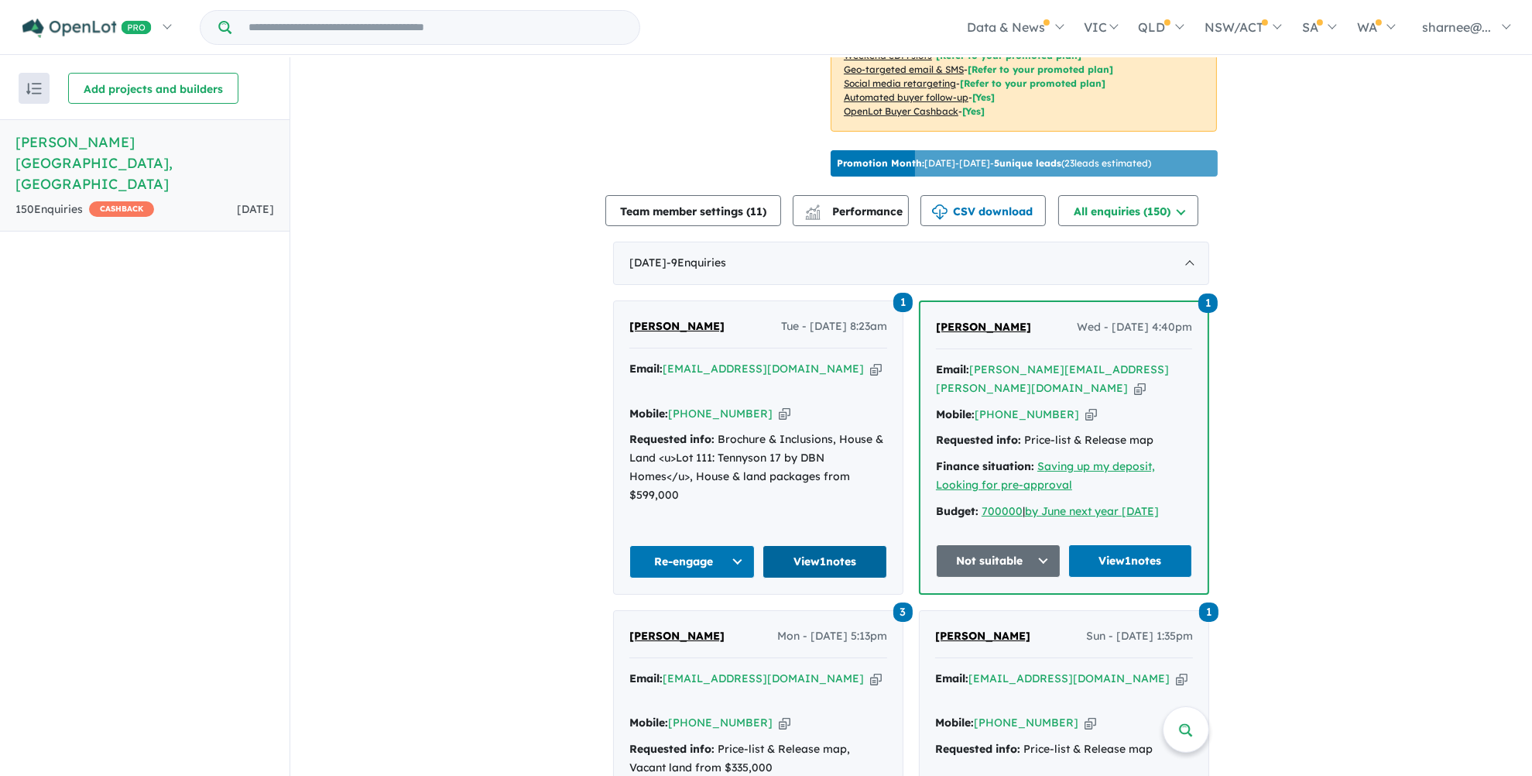
click at [846, 545] on link "View 1 notes" at bounding box center [825, 561] width 125 height 33
